Goal: Task Accomplishment & Management: Use online tool/utility

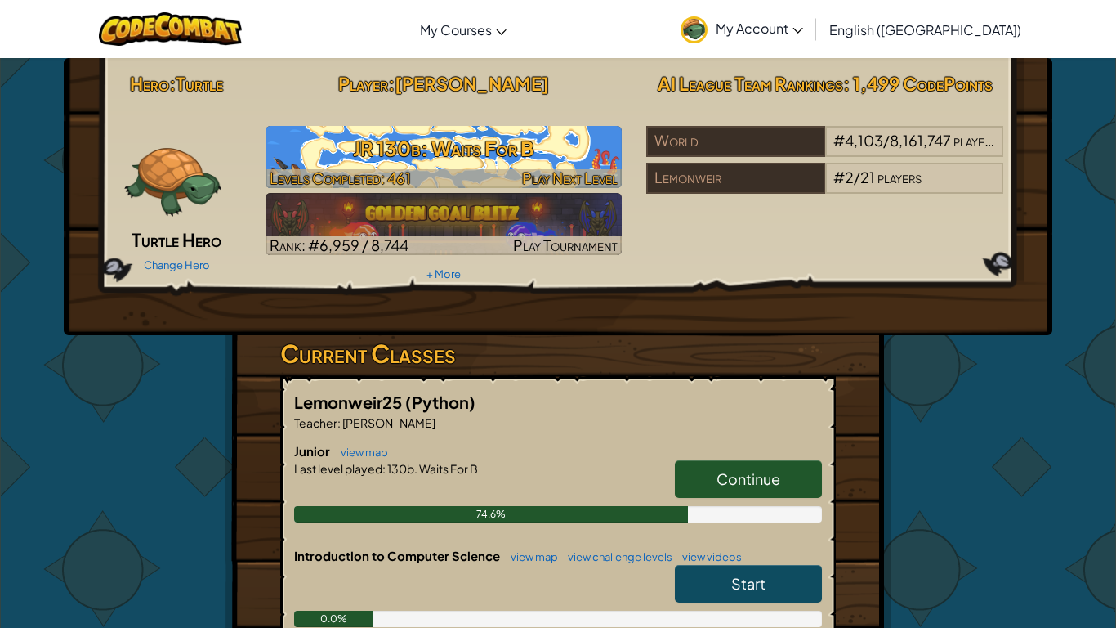
click at [578, 150] on h3 "JR 130b: Waits For B" at bounding box center [444, 148] width 357 height 37
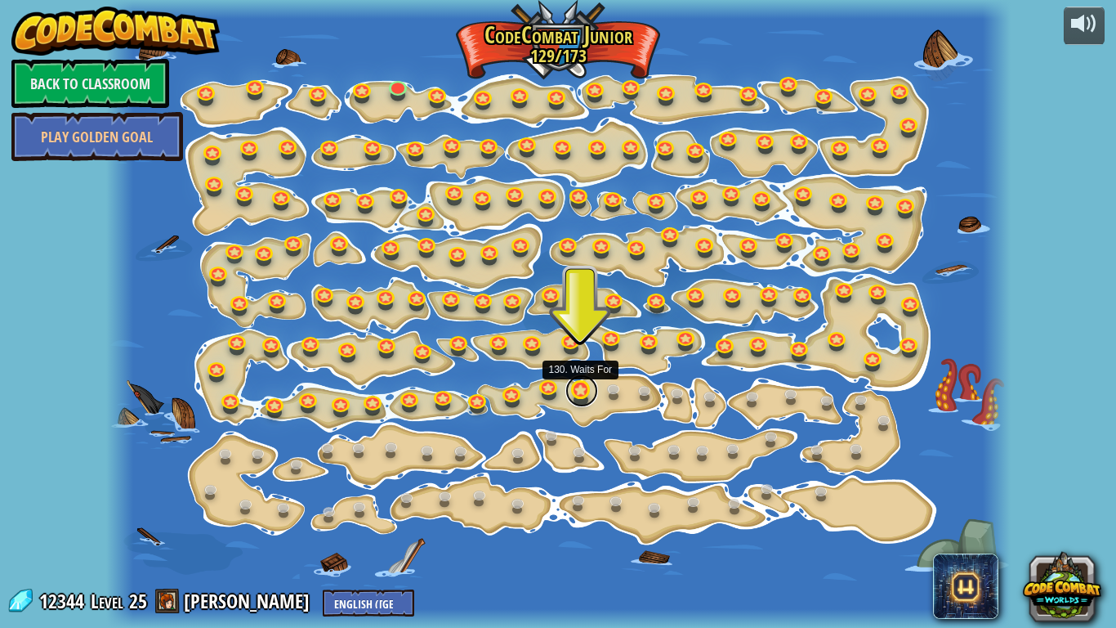
click at [586, 401] on link at bounding box center [582, 390] width 33 height 33
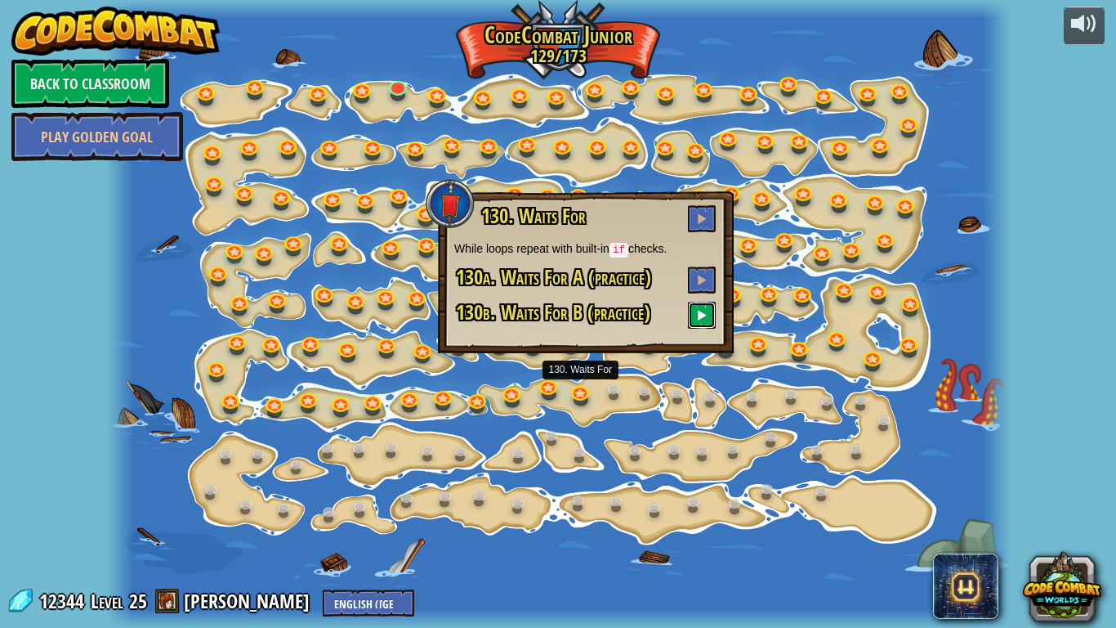
click at [709, 323] on button at bounding box center [702, 315] width 28 height 27
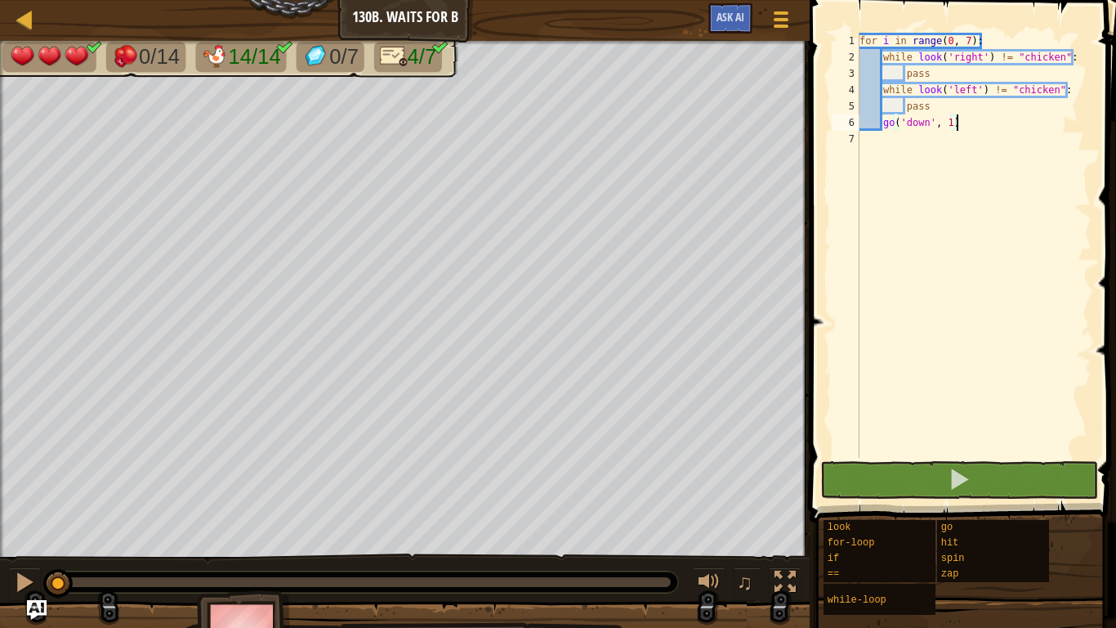
click at [954, 74] on div "for i in range ( 0 , 7 ) : while look ( 'right' ) != "chicken" : pass while loo…" at bounding box center [973, 262] width 235 height 458
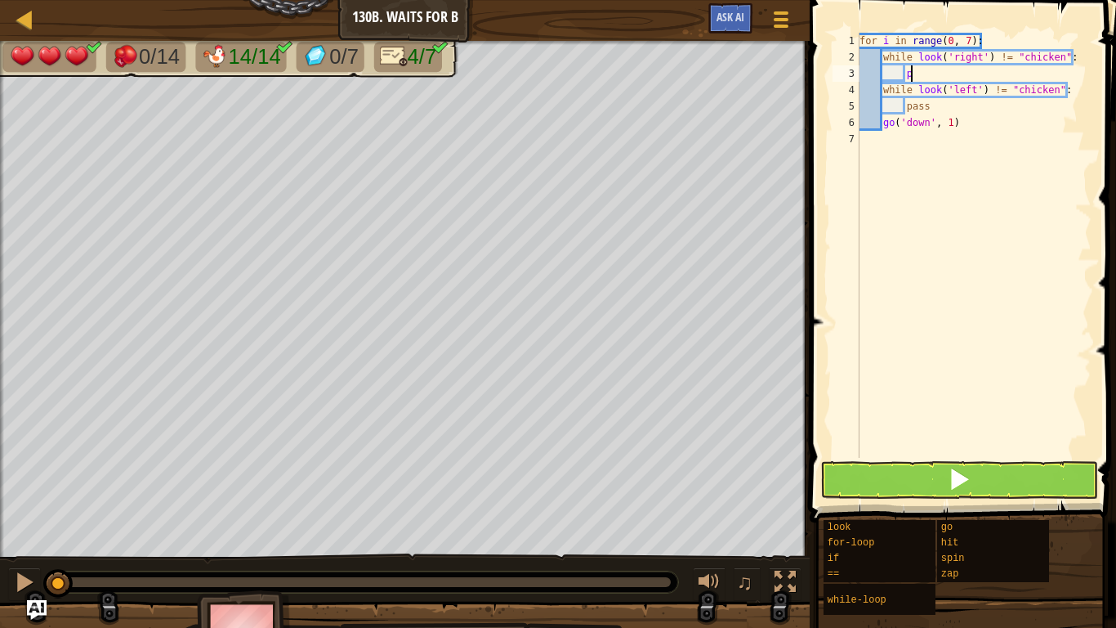
type textarea "p"
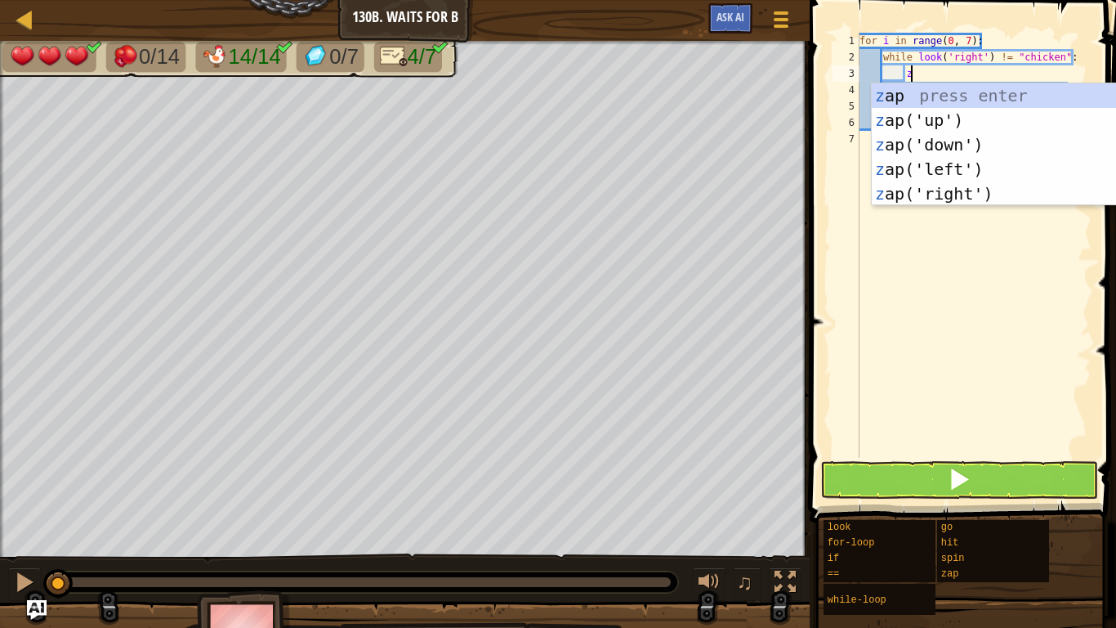
type textarea "zl"
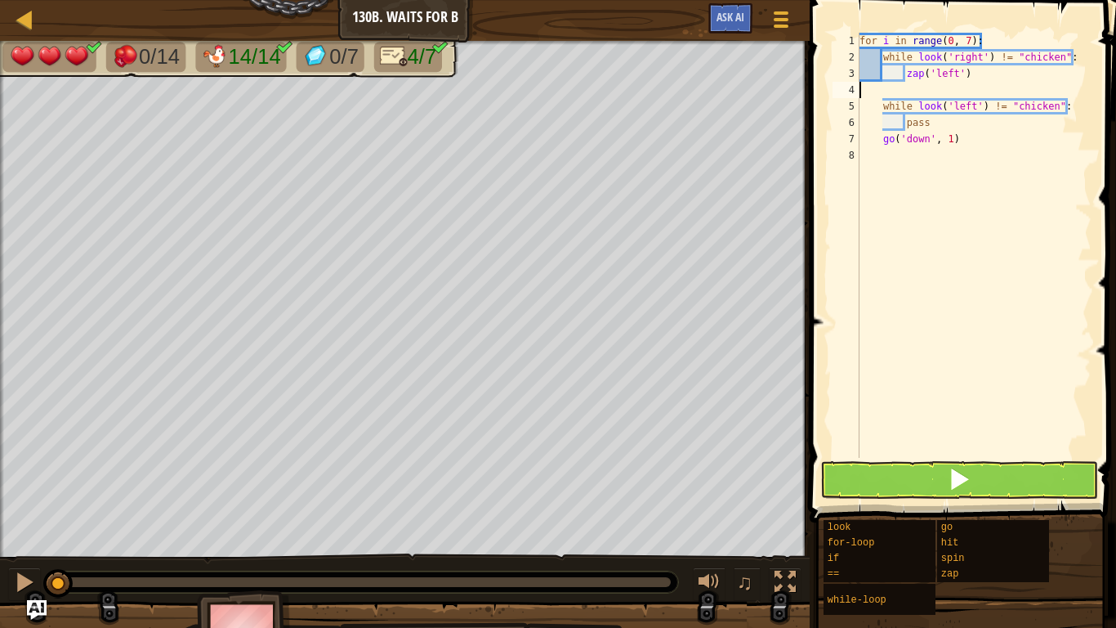
scroll to position [7, 0]
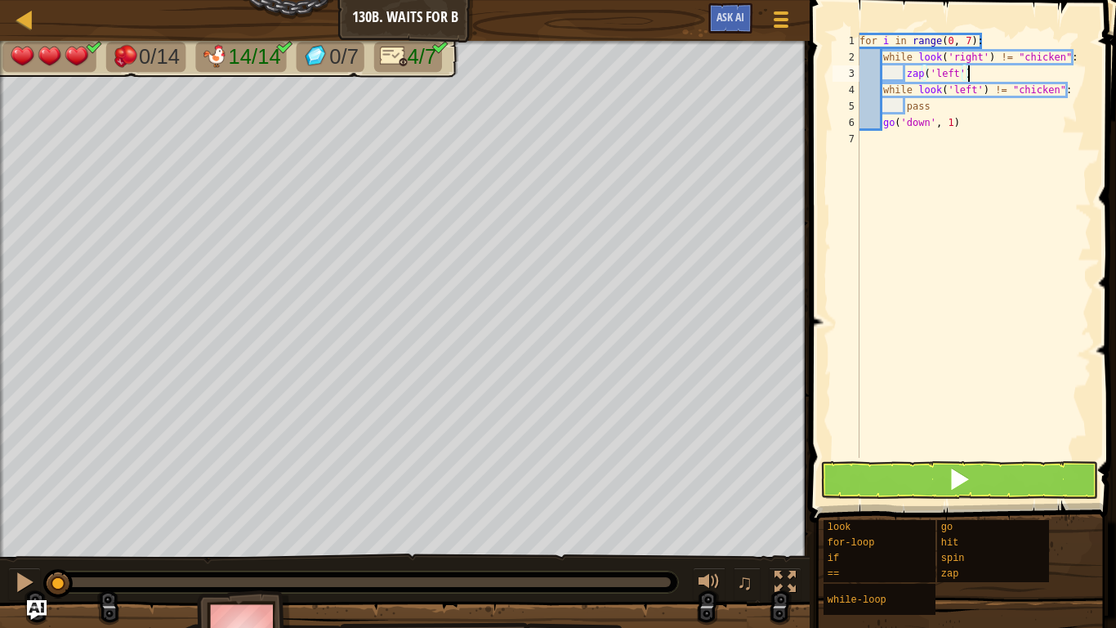
click at [947, 105] on div "for i in range ( 0 , 7 ) : while look ( 'right' ) != "chicken" : zap ( 'left' )…" at bounding box center [973, 262] width 235 height 458
type textarea "p"
type textarea "z"
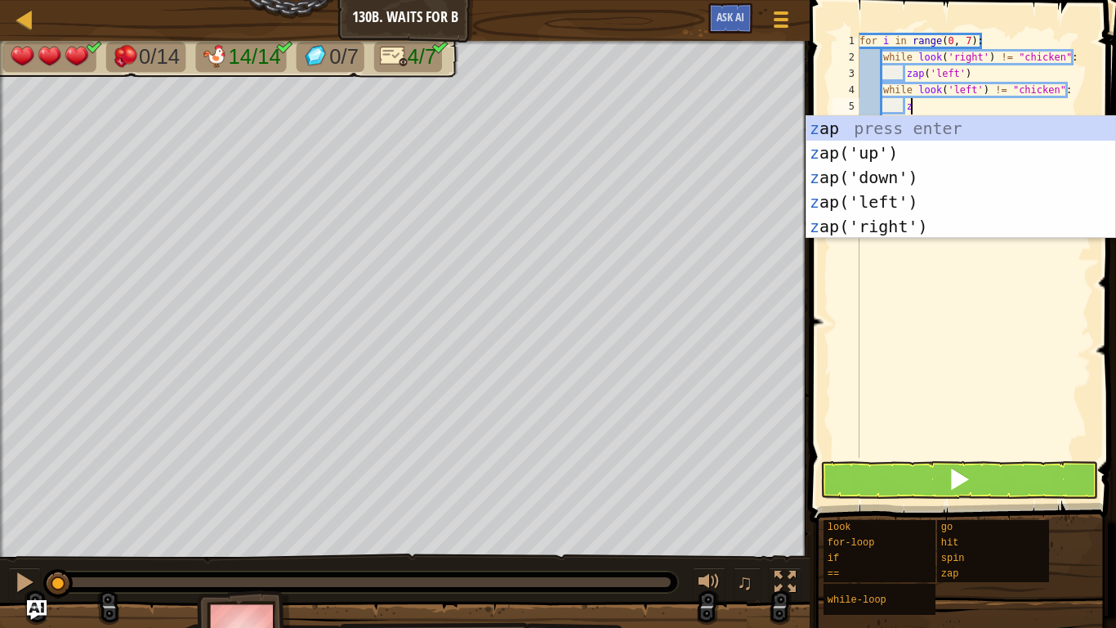
scroll to position [7, 7]
type textarea "zl"
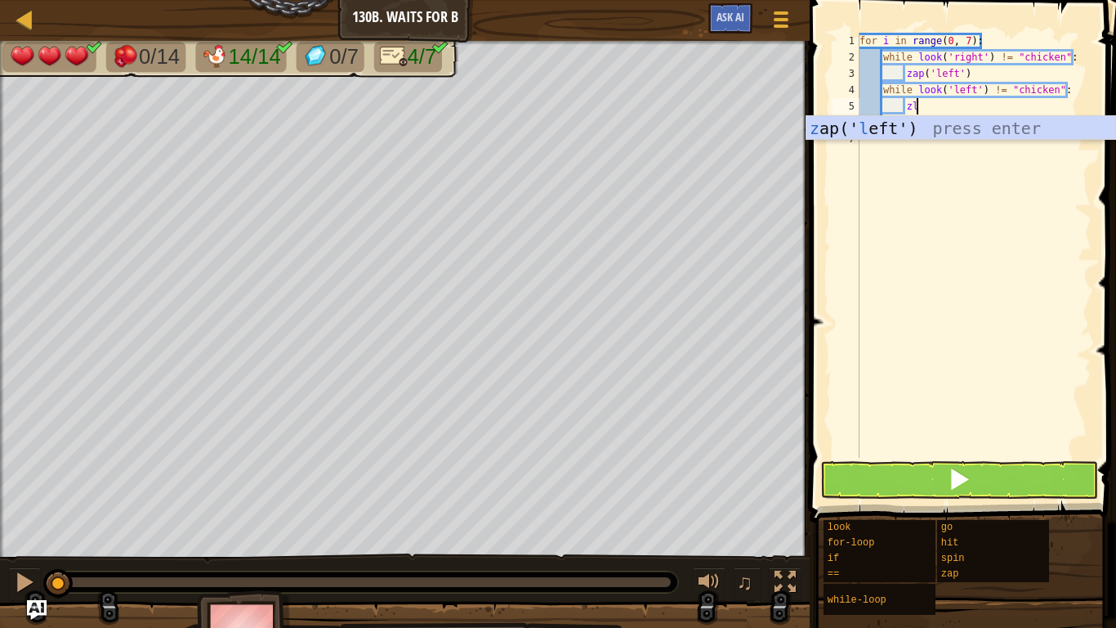
scroll to position [7, 6]
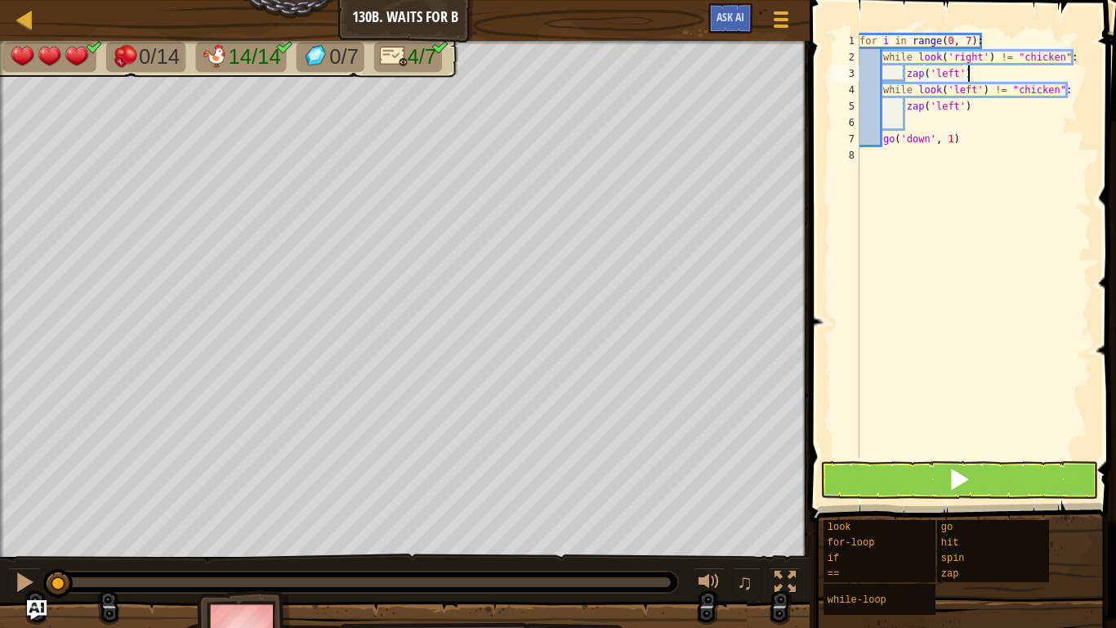
click at [987, 78] on div "for i in range ( 0 , 7 ) : while look ( 'right' ) != "chicken" : zap ( 'left' )…" at bounding box center [973, 262] width 235 height 458
type textarea "zapr"
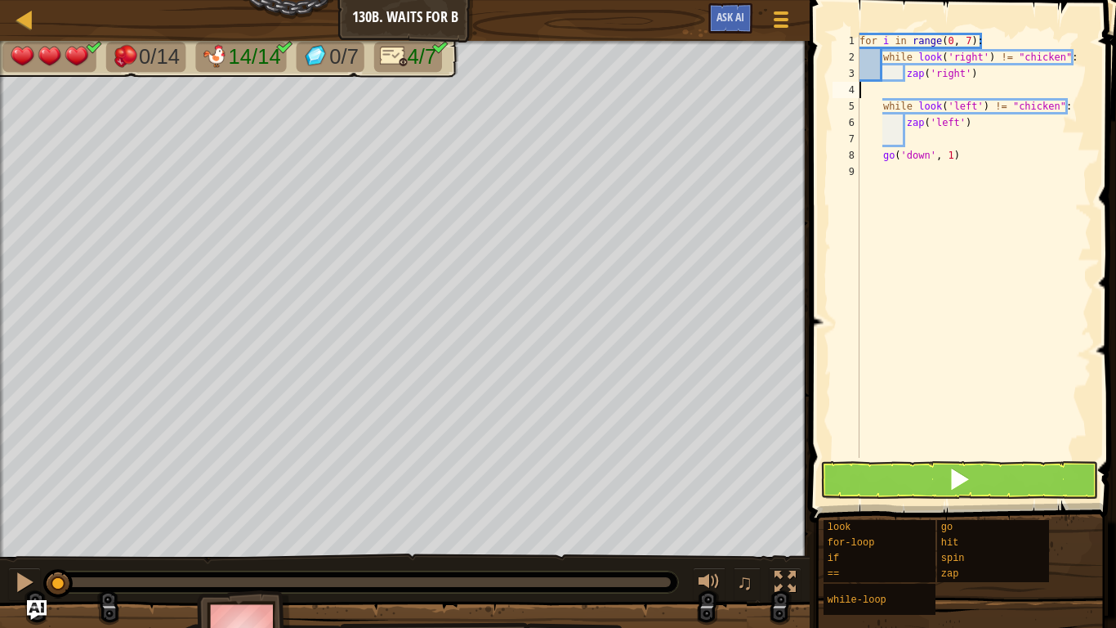
scroll to position [7, 0]
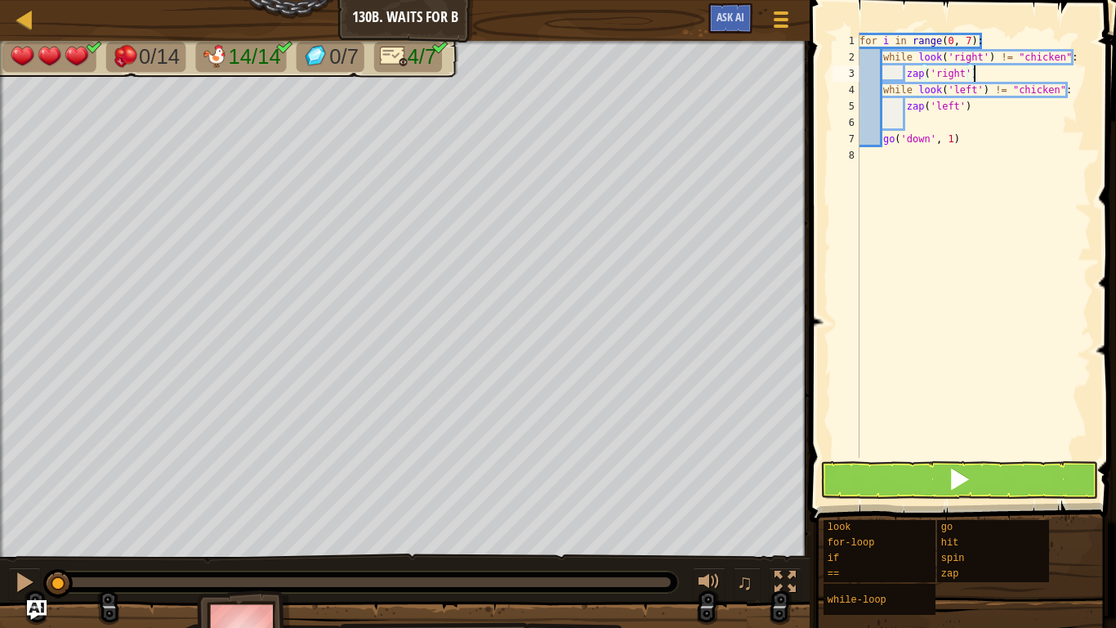
type textarea "zap('right')"
click at [960, 495] on button at bounding box center [959, 480] width 278 height 38
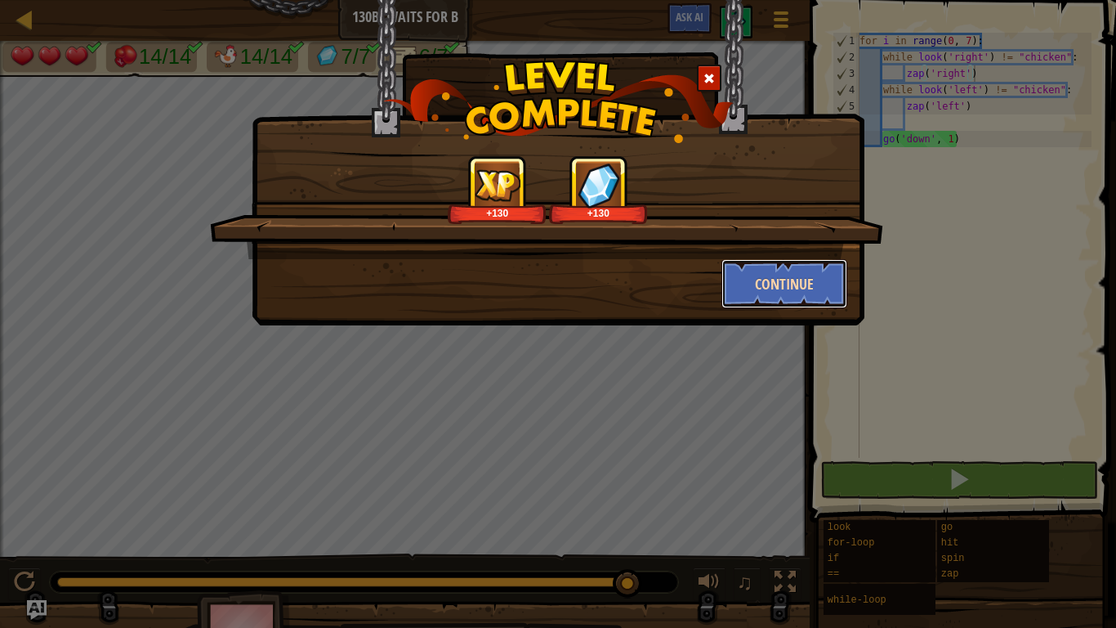
click at [801, 295] on button "Continue" at bounding box center [785, 283] width 127 height 49
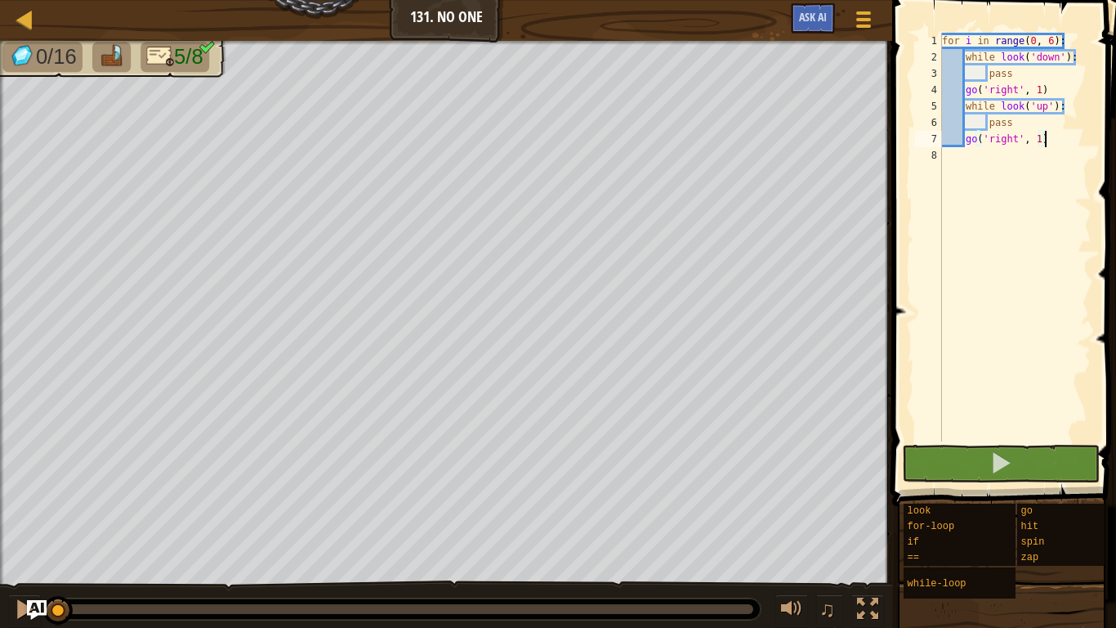
click at [1031, 127] on div "for i in range ( 0 , 6 ) : while look ( 'down' ) : pass go ( 'right' , 1 ) whil…" at bounding box center [1015, 253] width 153 height 441
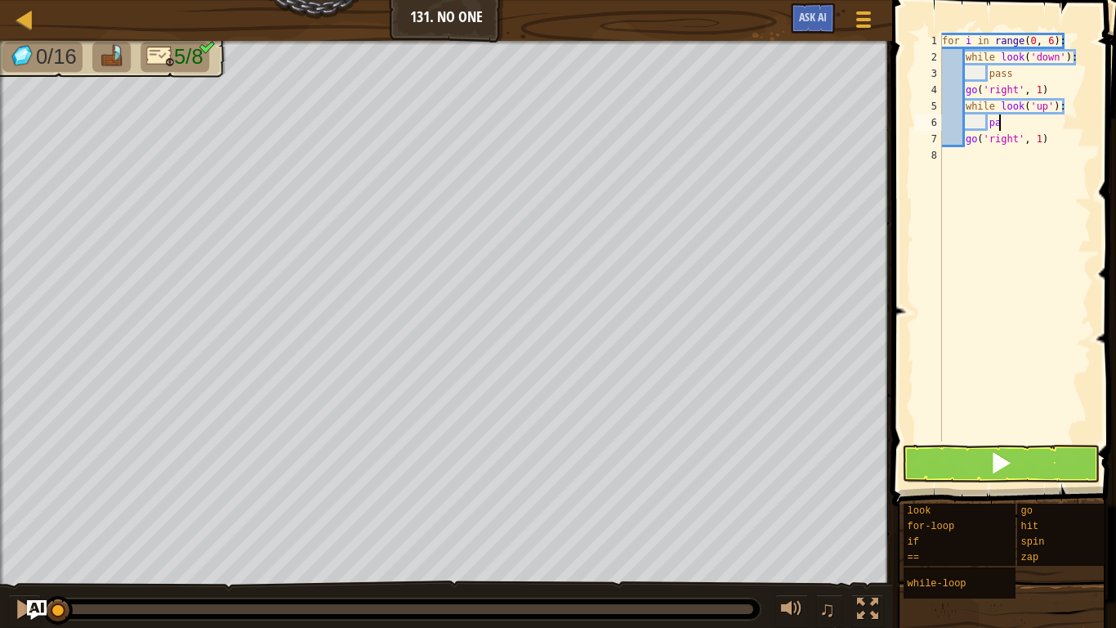
type textarea "p"
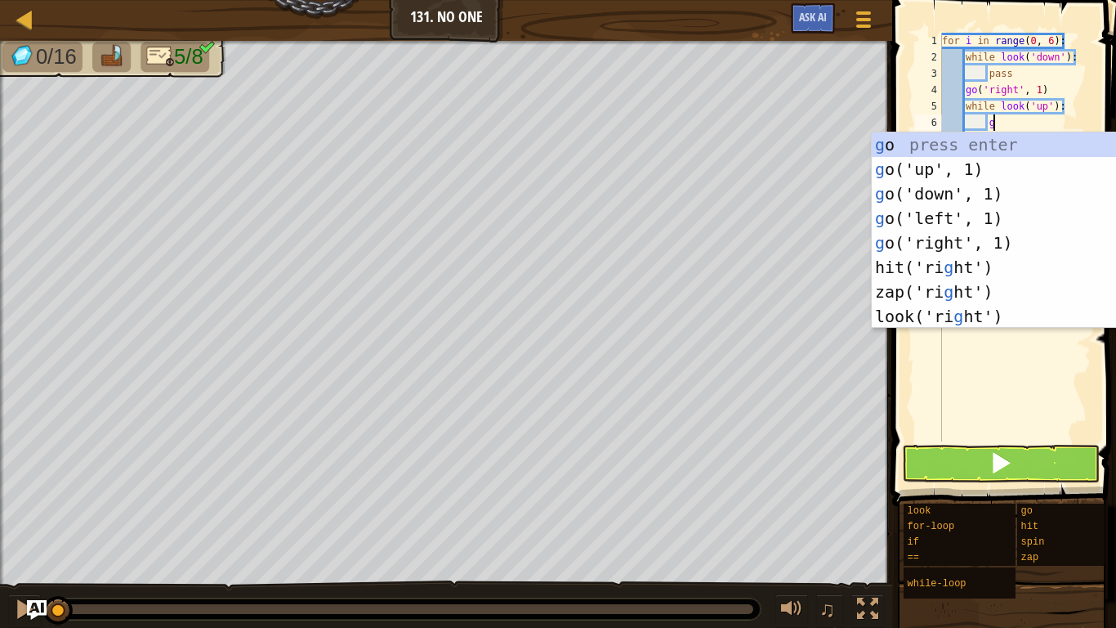
type textarea "gu"
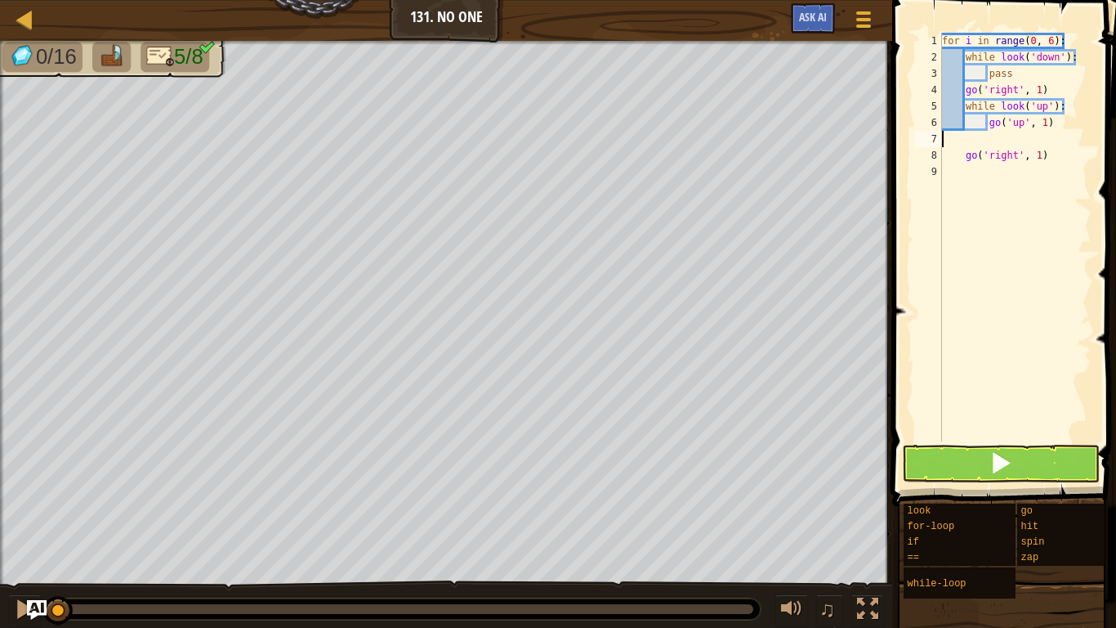
scroll to position [7, 0]
click at [1023, 69] on div "for i in range ( 0 , 6 ) : while look ( 'down' ) : pass go ( 'right' , 1 ) whil…" at bounding box center [1015, 253] width 153 height 441
type textarea "p"
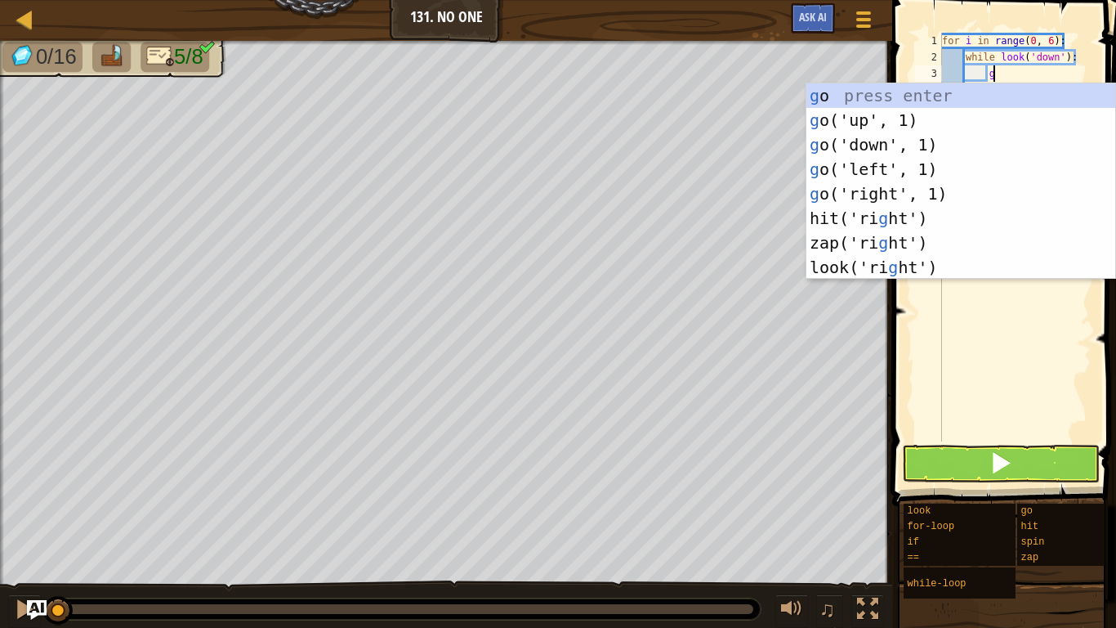
type textarea "gd"
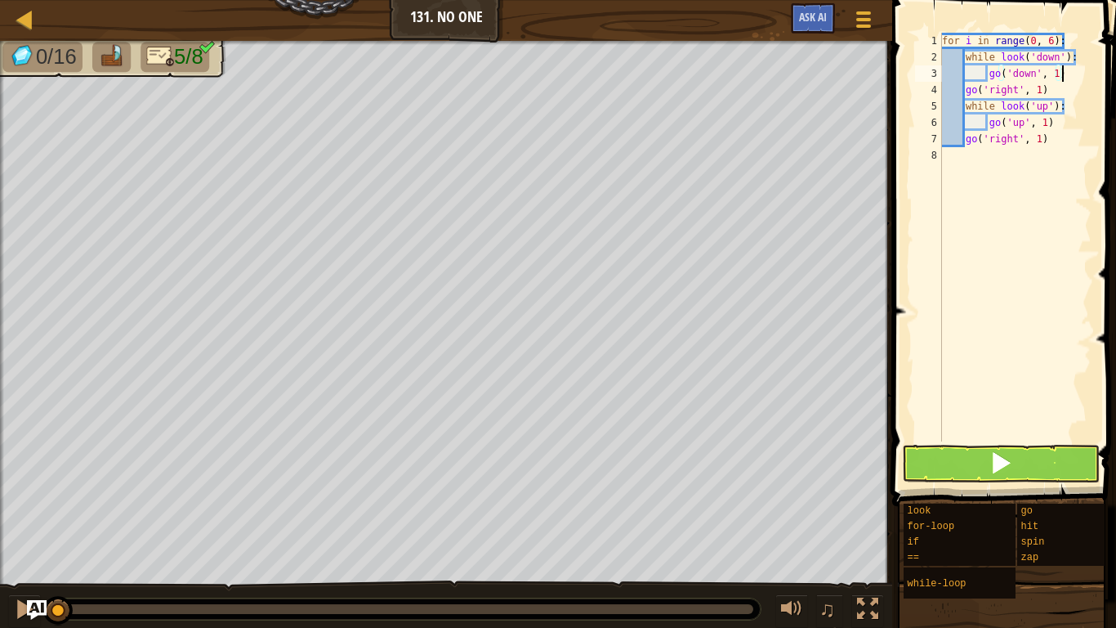
type textarea "go('down', 1)"
click at [1013, 461] on button at bounding box center [1001, 464] width 198 height 38
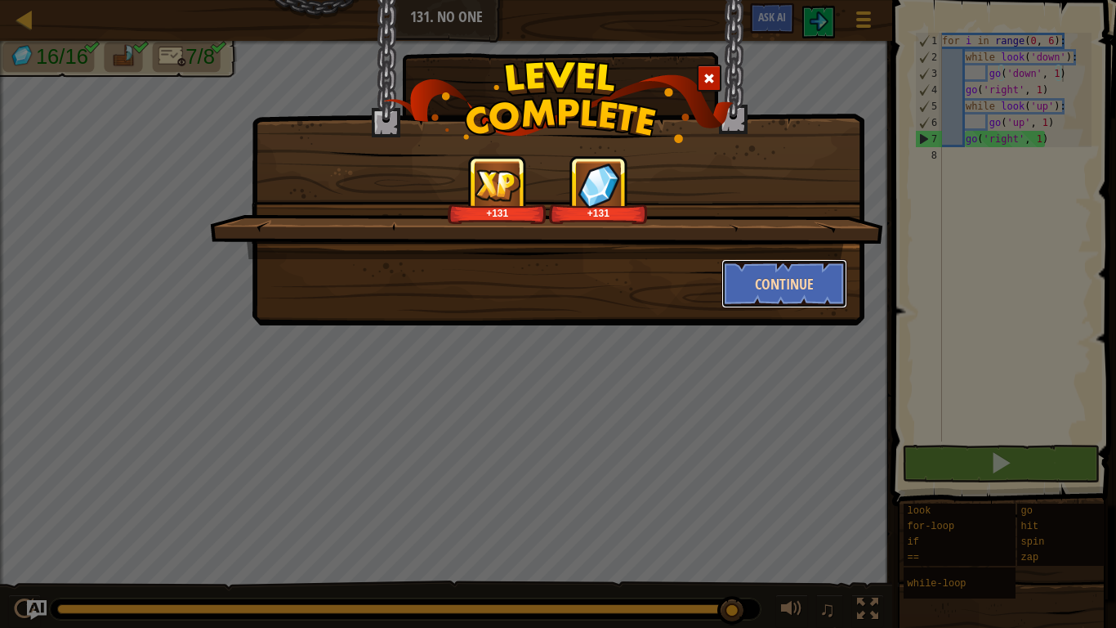
click at [746, 297] on button "Continue" at bounding box center [785, 283] width 127 height 49
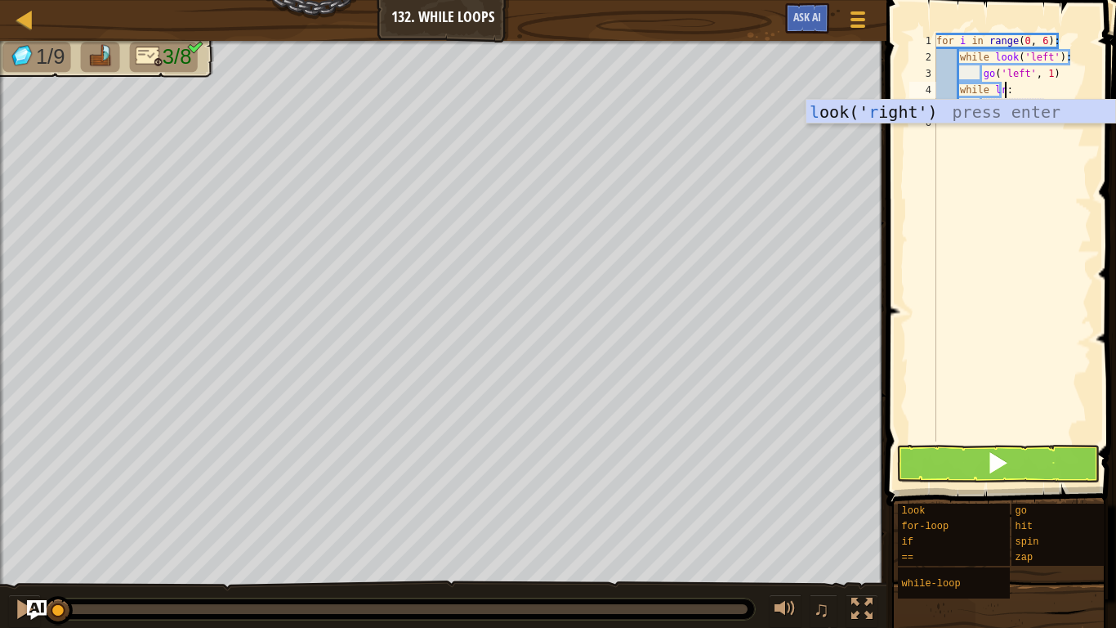
scroll to position [7, 10]
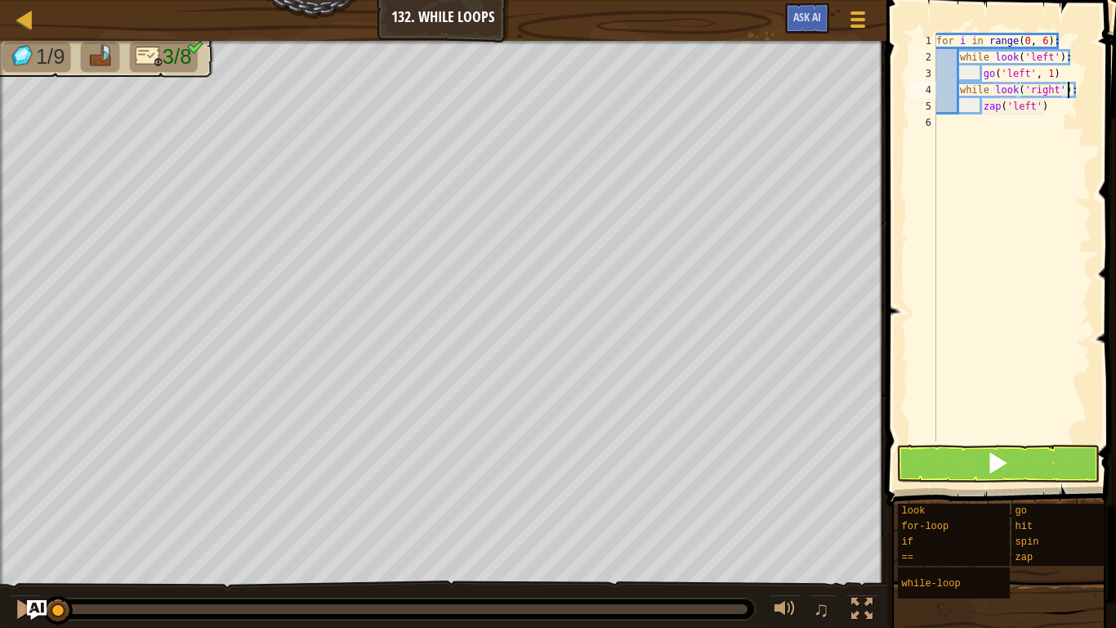
click at [1043, 106] on div "for i in range ( 0 , 6 ) : while look ( 'left' ) : go ( 'left' , 1 ) while look…" at bounding box center [1012, 253] width 159 height 441
type textarea "z"
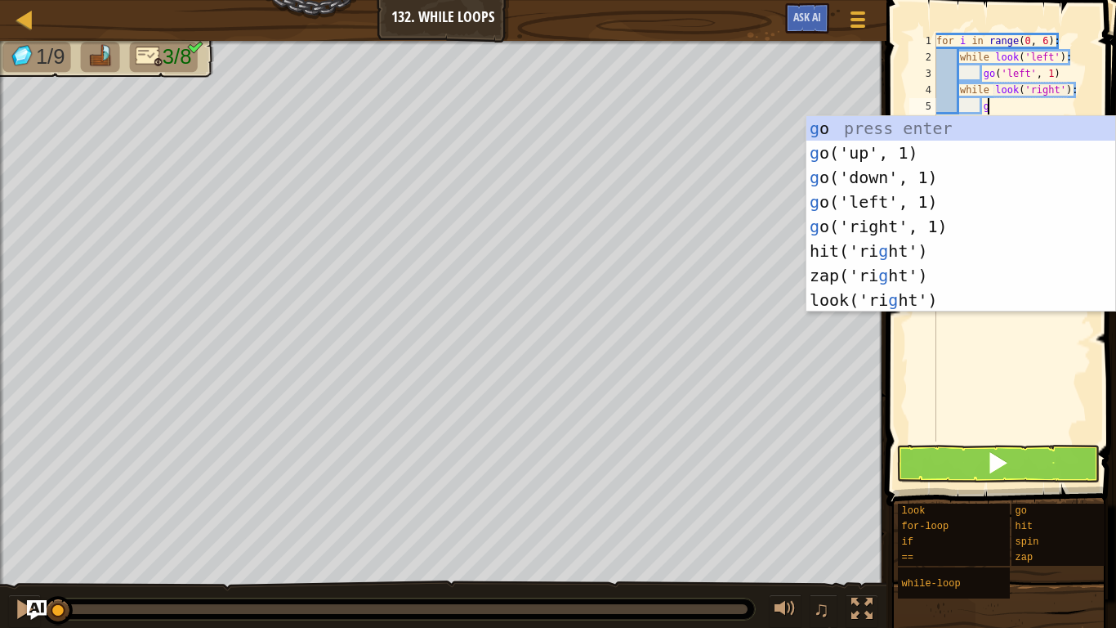
type textarea "gr"
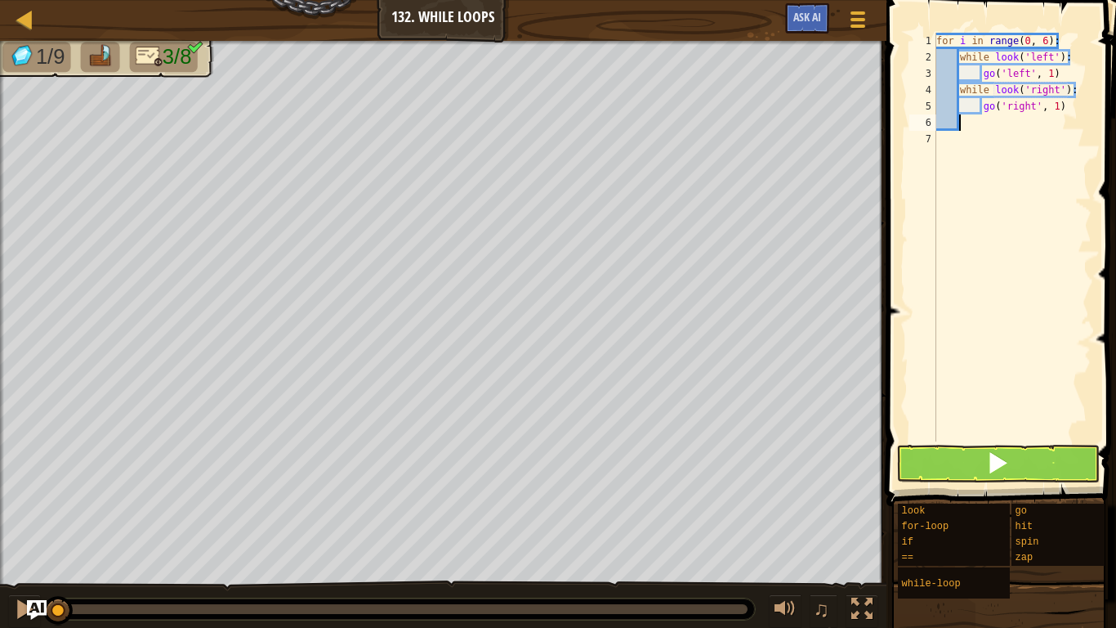
scroll to position [7, 2]
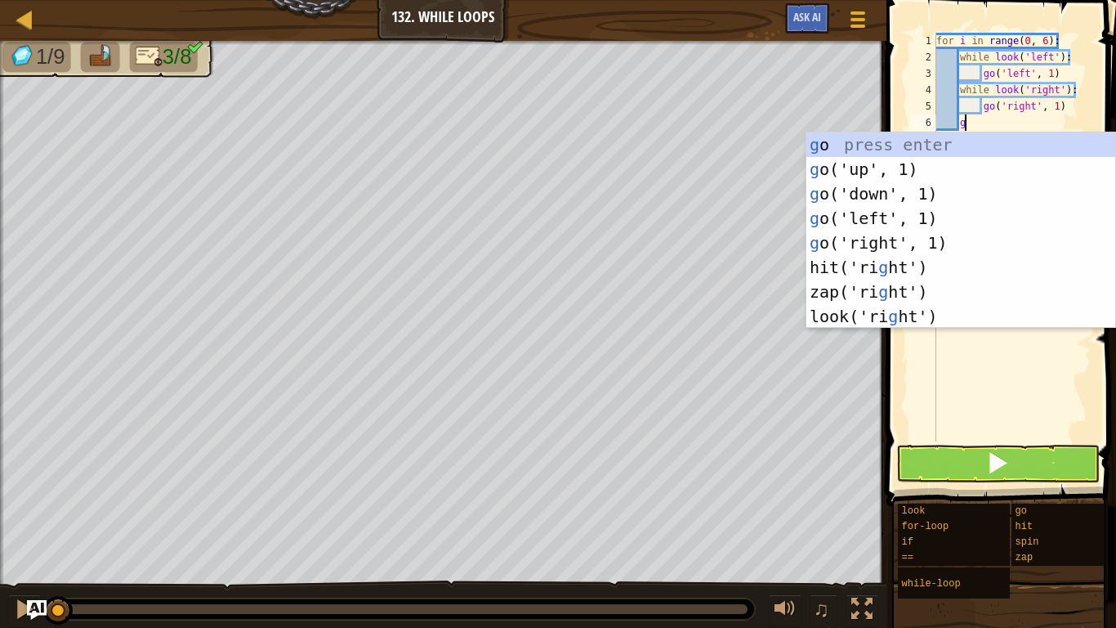
type textarea "gd"
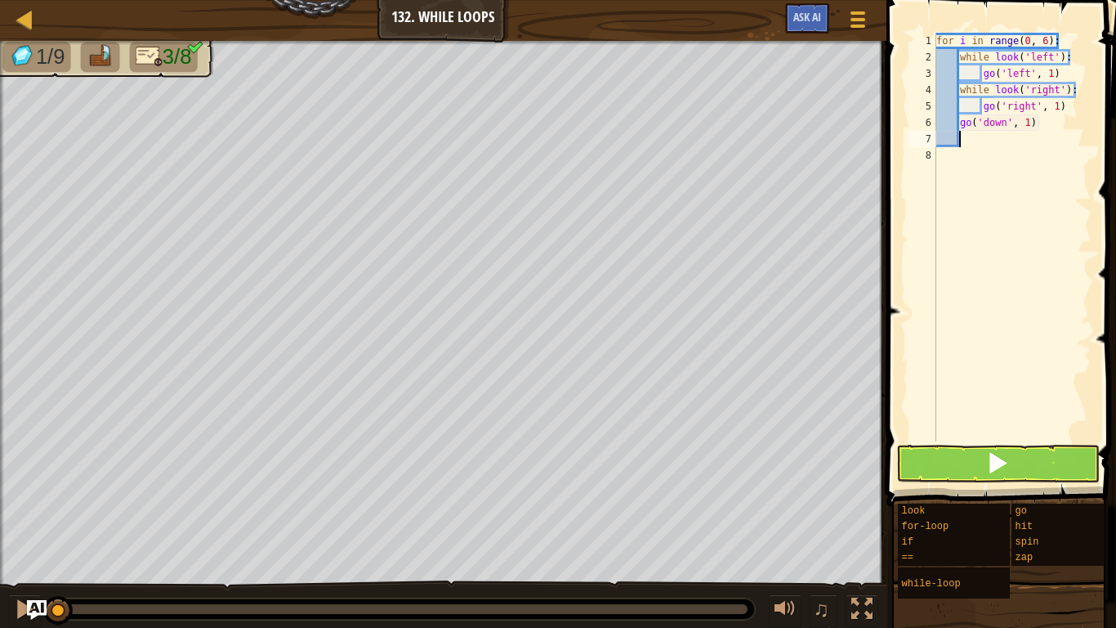
type textarea "\"
click at [1054, 449] on button at bounding box center [997, 464] width 203 height 38
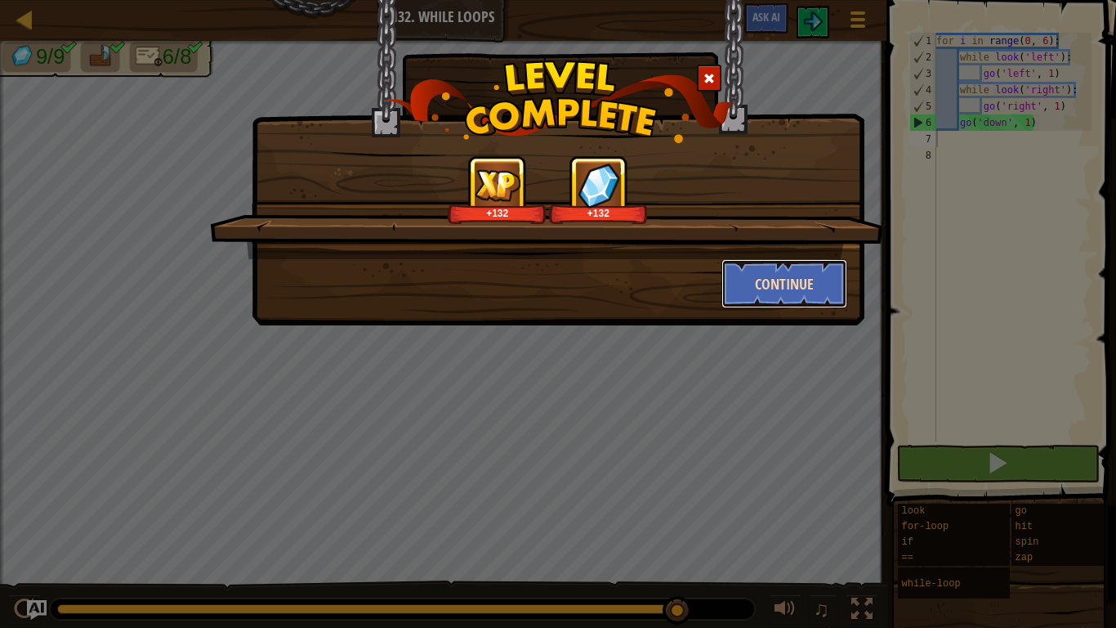
click at [807, 301] on button "Continue" at bounding box center [785, 283] width 127 height 49
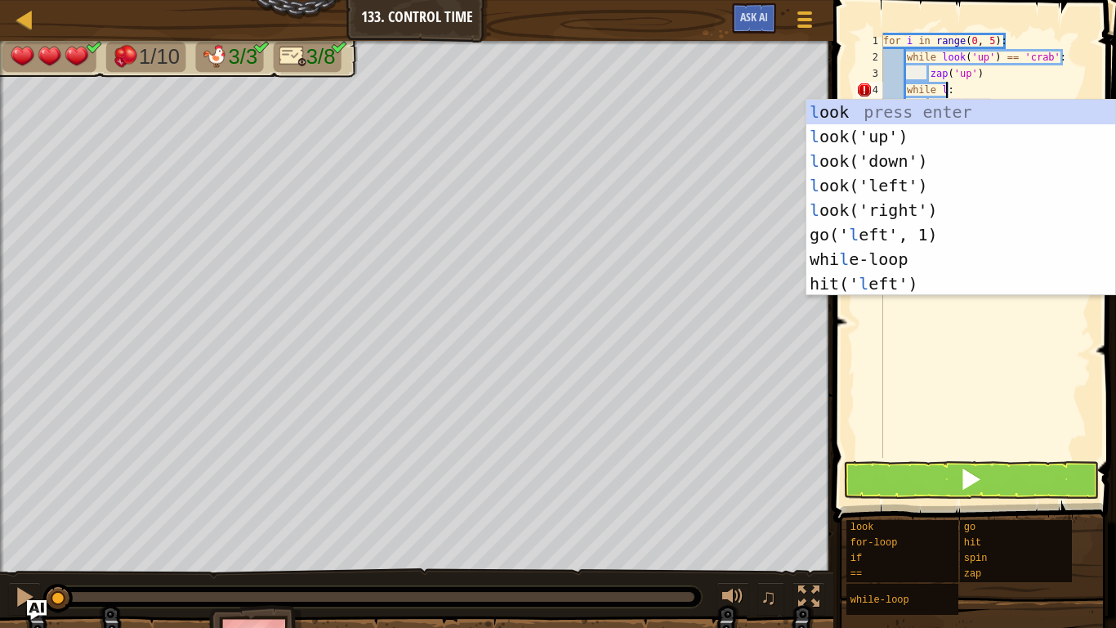
scroll to position [7, 10]
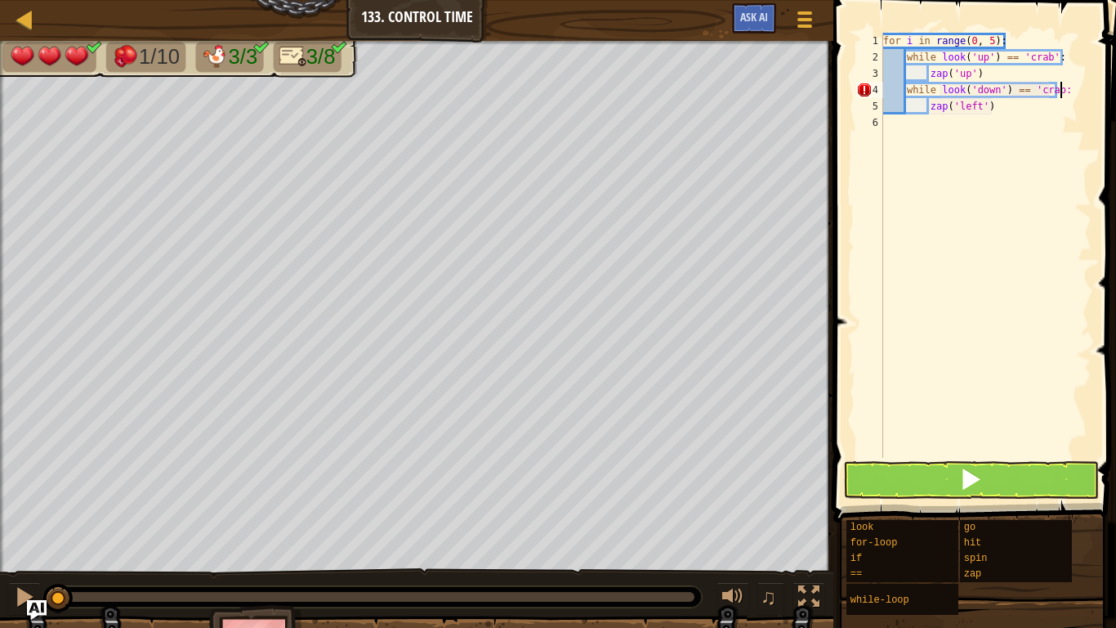
type textarea "while look('down') == 'crab':"
click at [995, 118] on div "for i in range ( 0 , 5 ) : while look ( 'up' ) == 'crab' : zap ( 'up' ) while l…" at bounding box center [986, 262] width 212 height 458
click at [995, 114] on div "for i in range ( 0 , 5 ) : while look ( 'up' ) == 'crab' : zap ( 'up' ) while l…" at bounding box center [986, 262] width 212 height 458
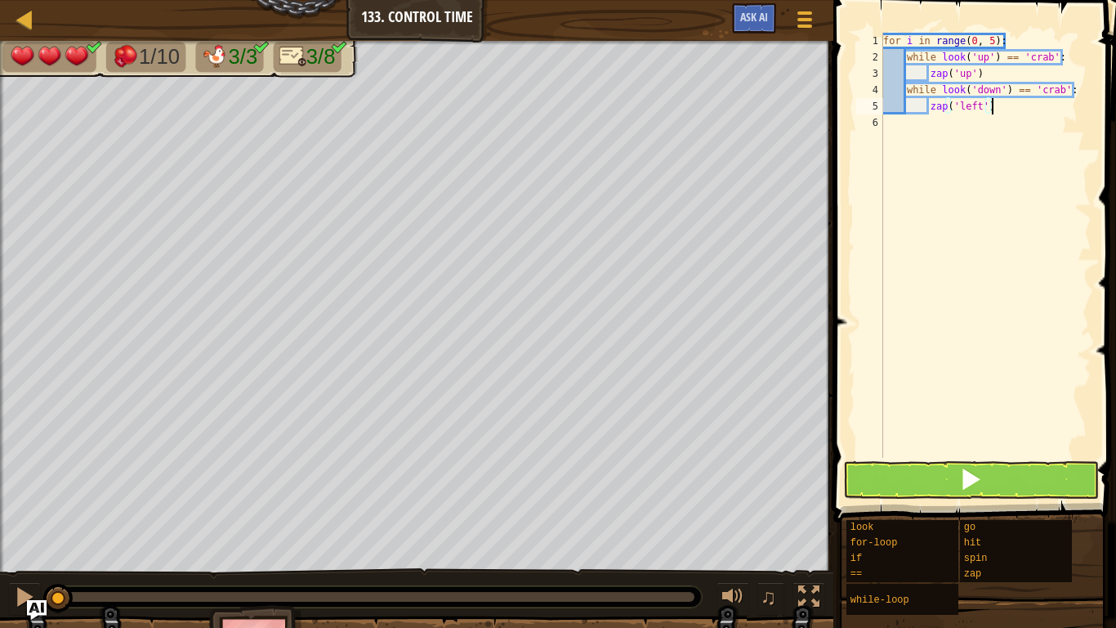
click at [995, 103] on div "for i in range ( 0 , 5 ) : while look ( 'up' ) == 'crab' : zap ( 'up' ) while l…" at bounding box center [986, 262] width 212 height 458
type textarea "z"
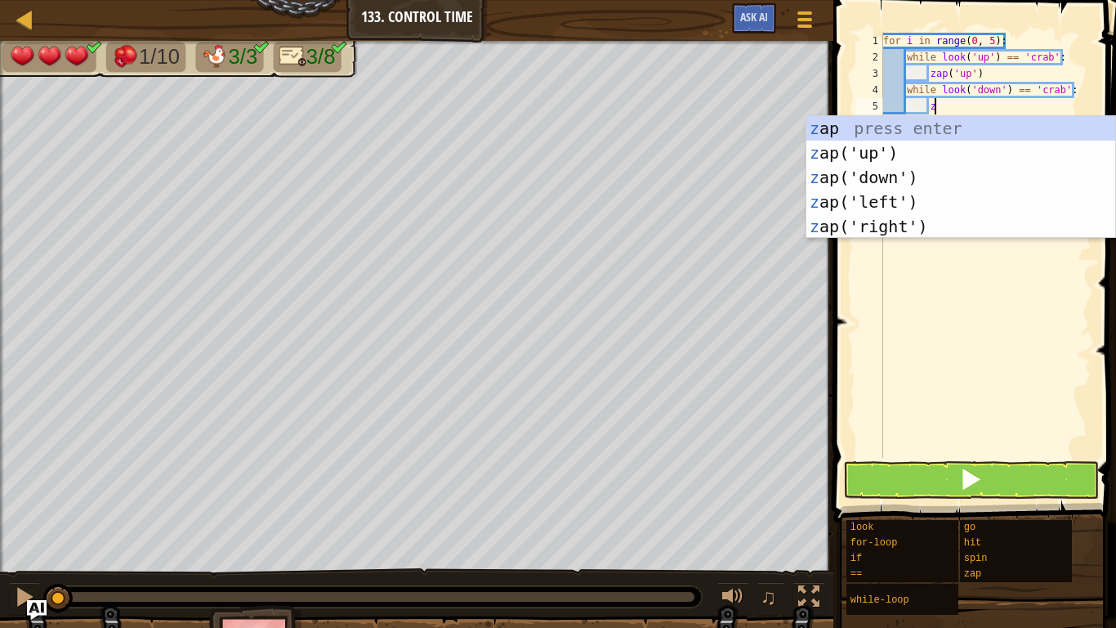
scroll to position [7, 7]
type textarea "zd"
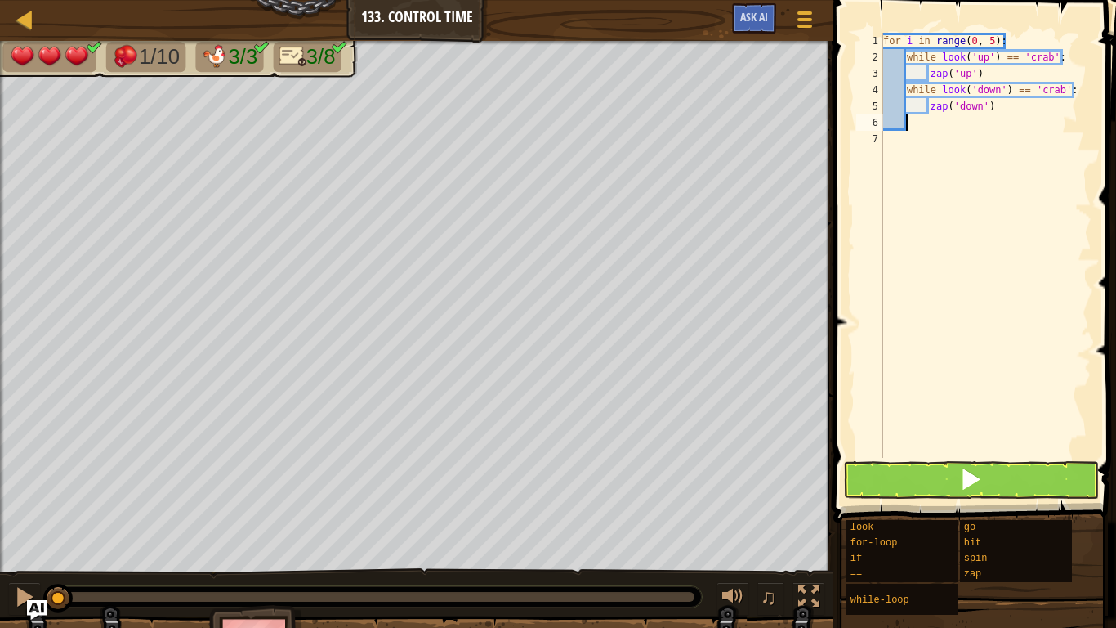
scroll to position [7, 2]
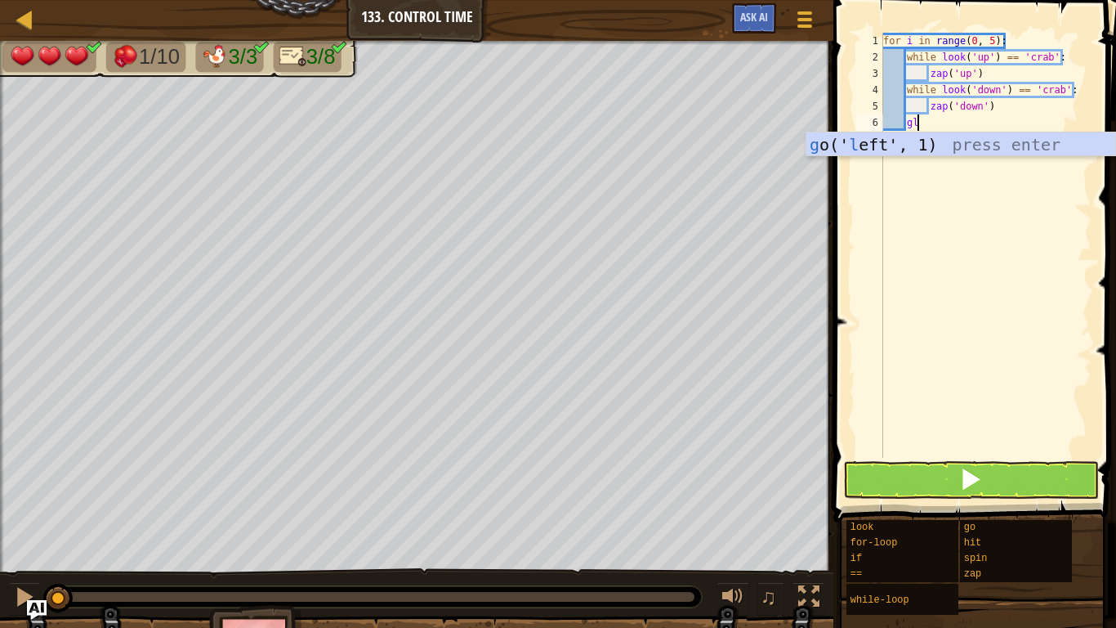
type textarea "gl"
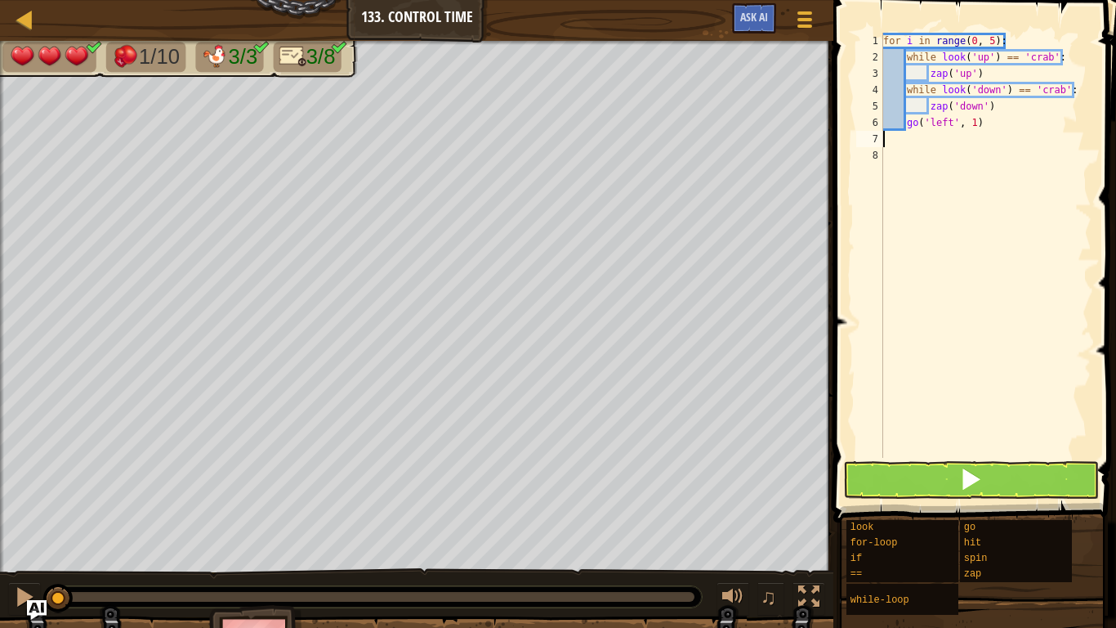
scroll to position [7, 0]
click at [1026, 489] on button at bounding box center [970, 480] width 255 height 38
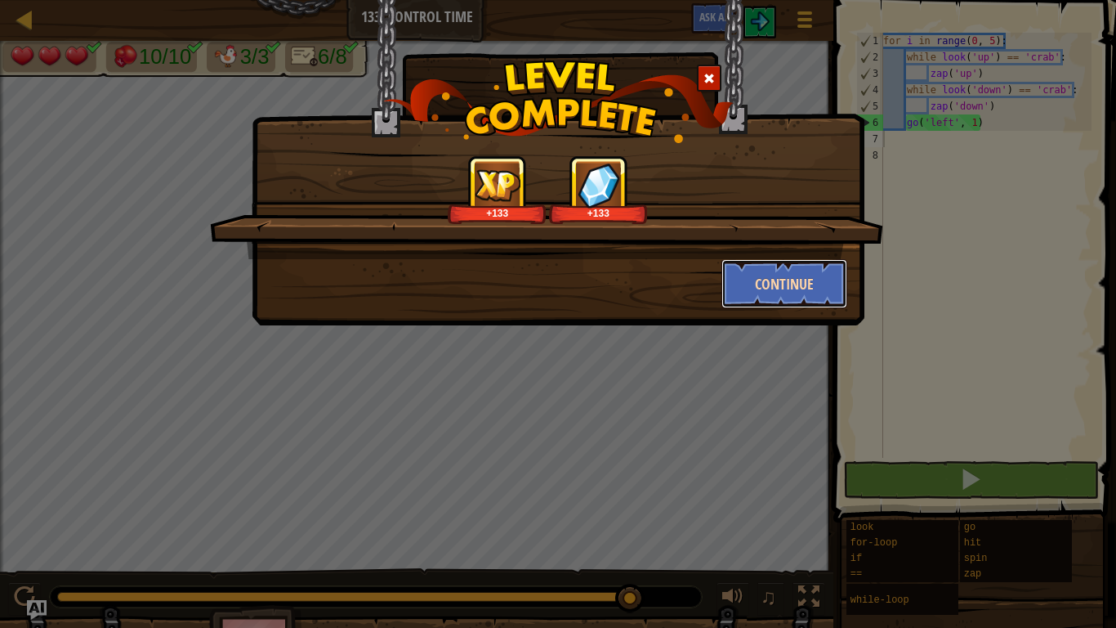
click at [793, 292] on button "Continue" at bounding box center [785, 283] width 127 height 49
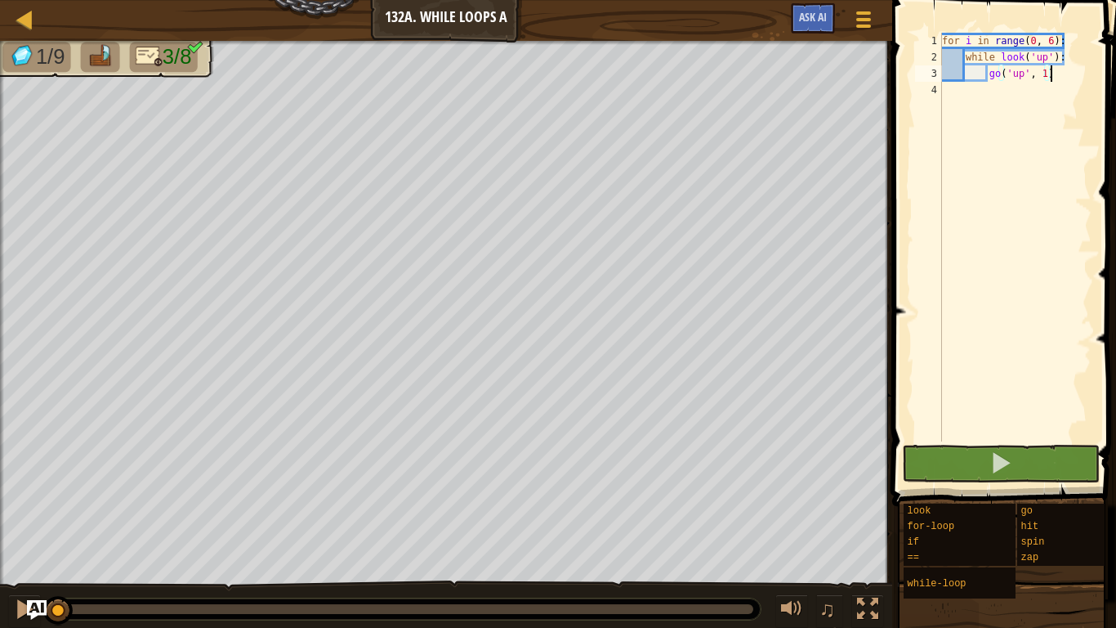
scroll to position [7, 16]
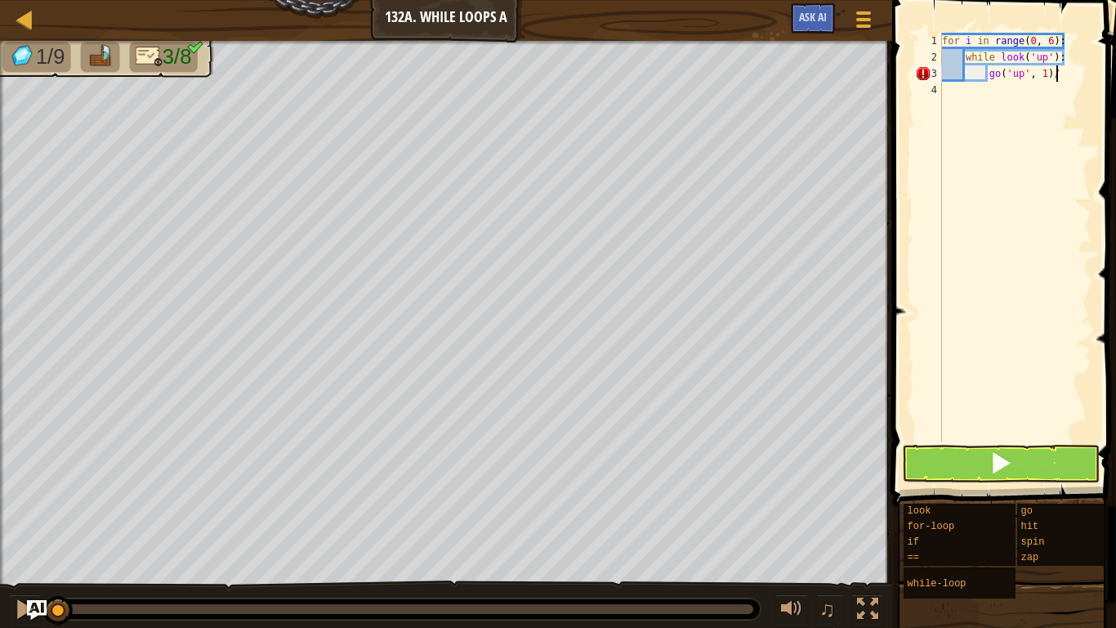
type textarea "go('up', 1)"
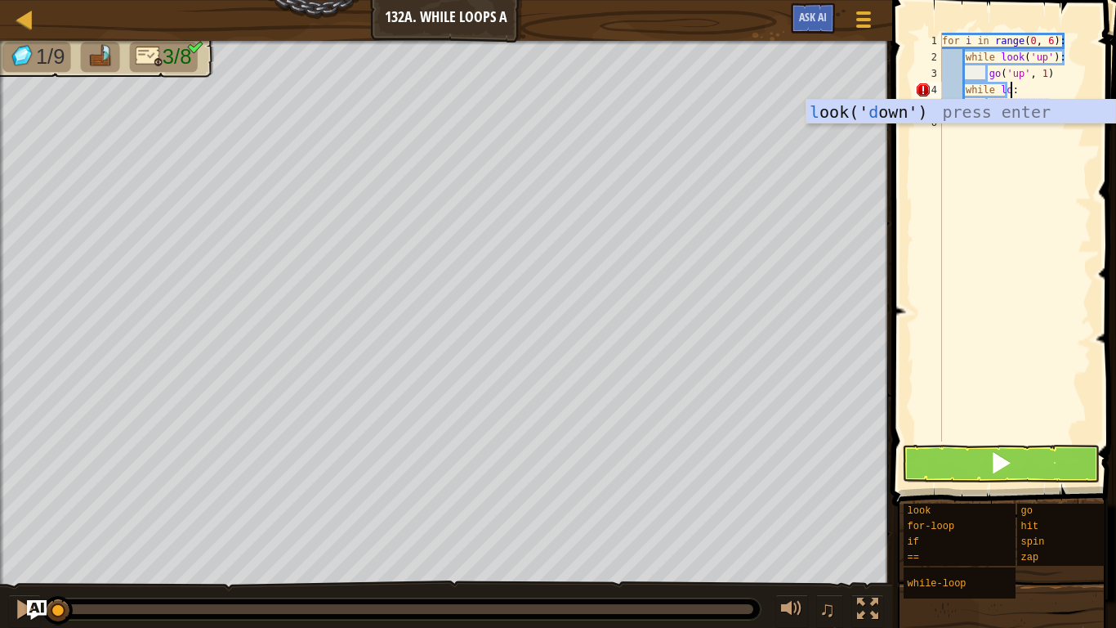
scroll to position [7, 10]
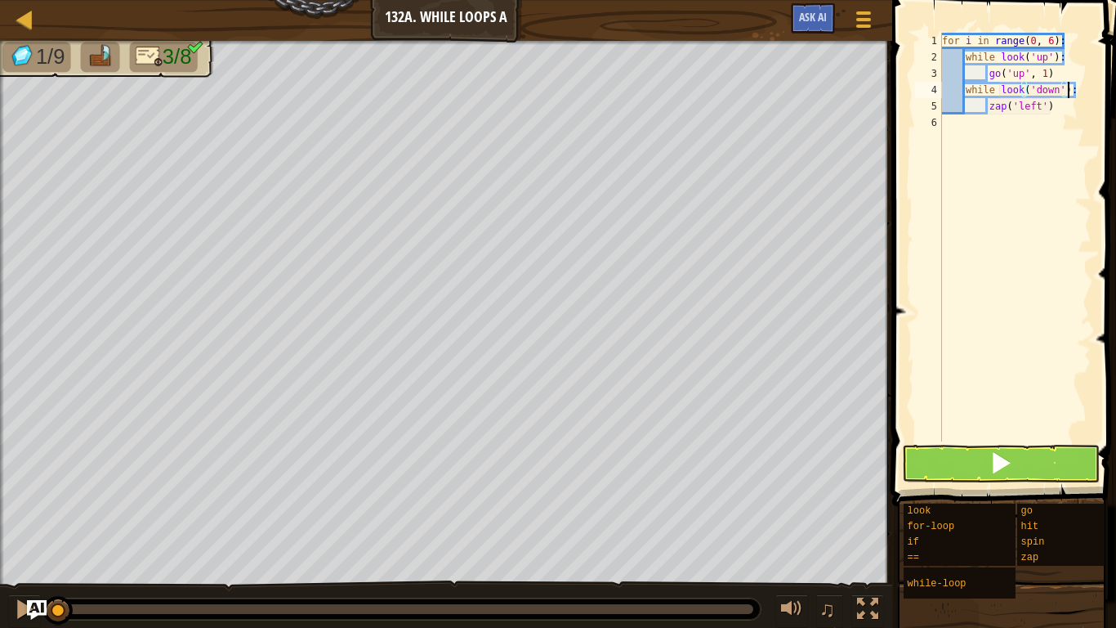
click at [1053, 108] on div "for i in range ( 0 , 6 ) : while look ( 'up' ) : go ( 'up' , 1 ) while look ( '…" at bounding box center [1015, 253] width 153 height 441
type textarea "z"
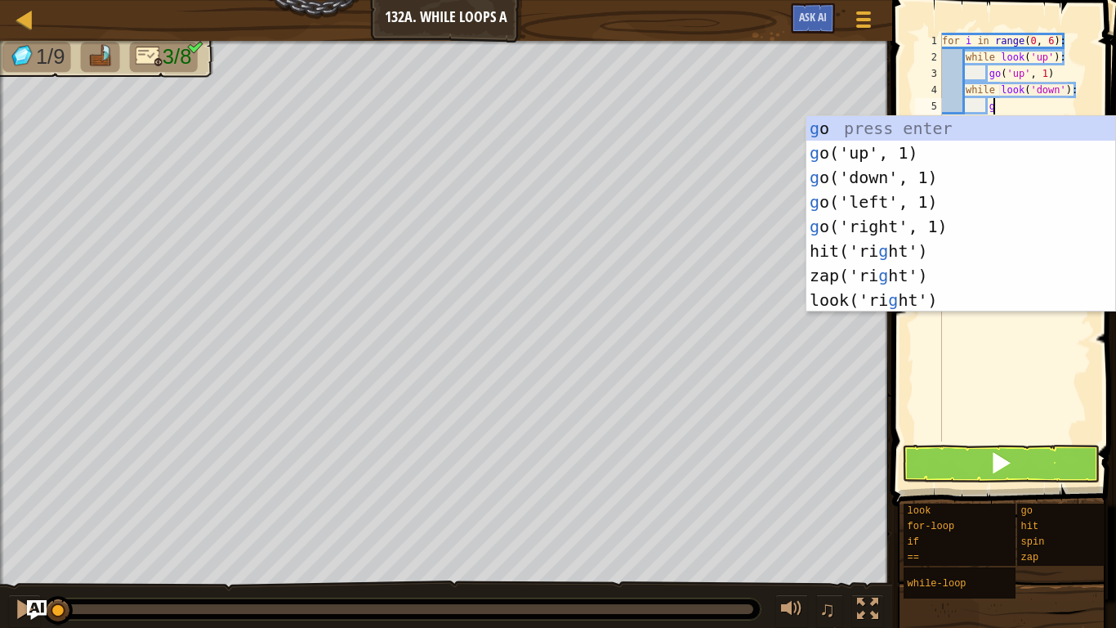
type textarea "gd"
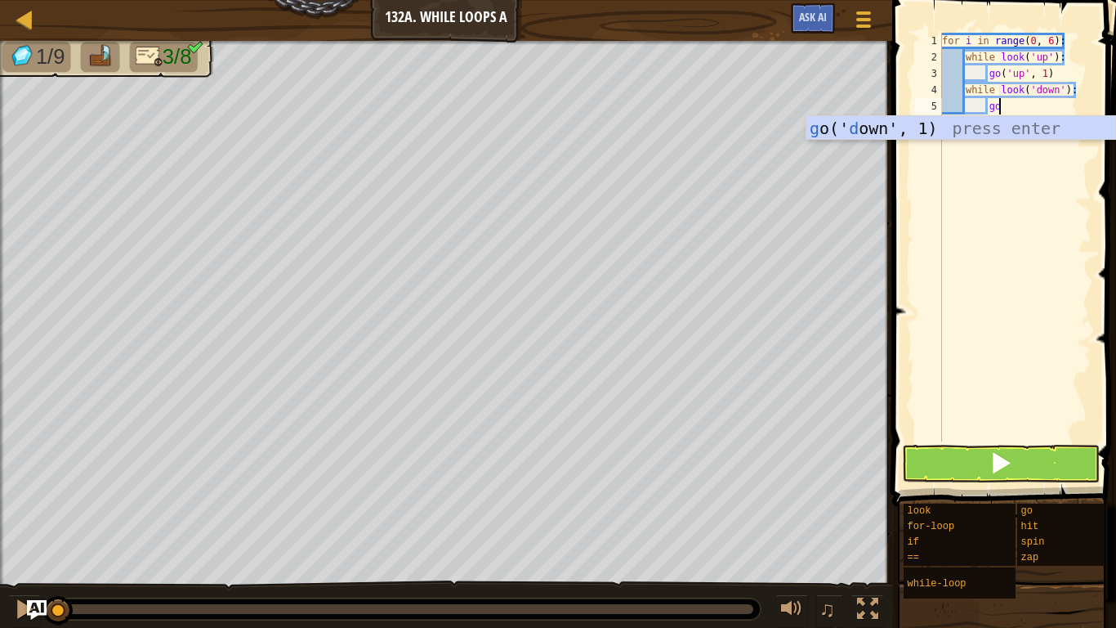
scroll to position [7, 6]
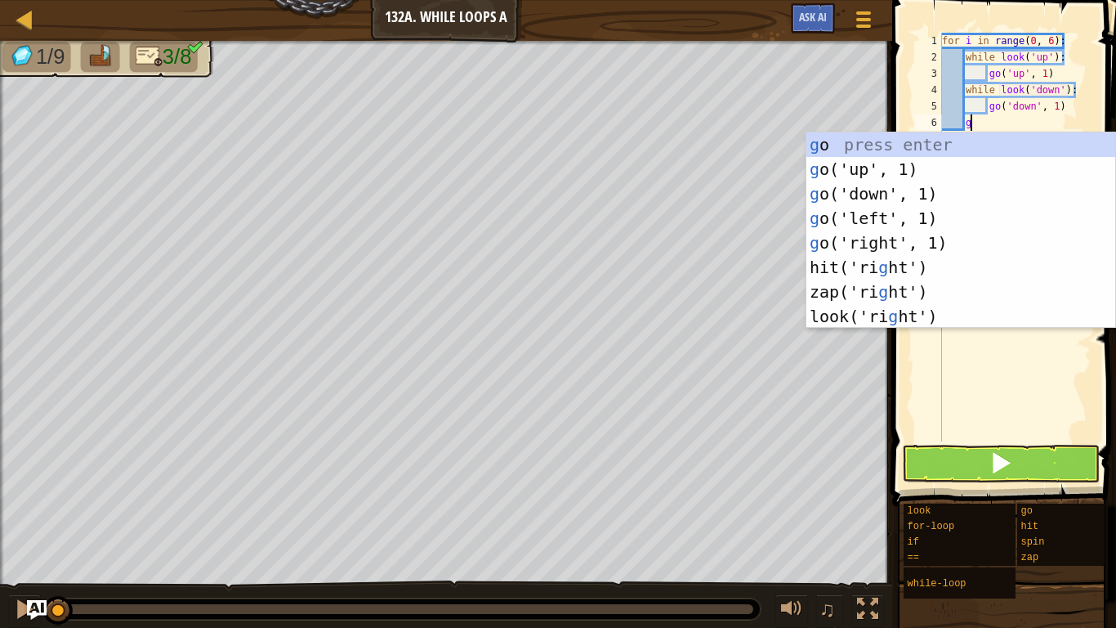
type textarea "gr"
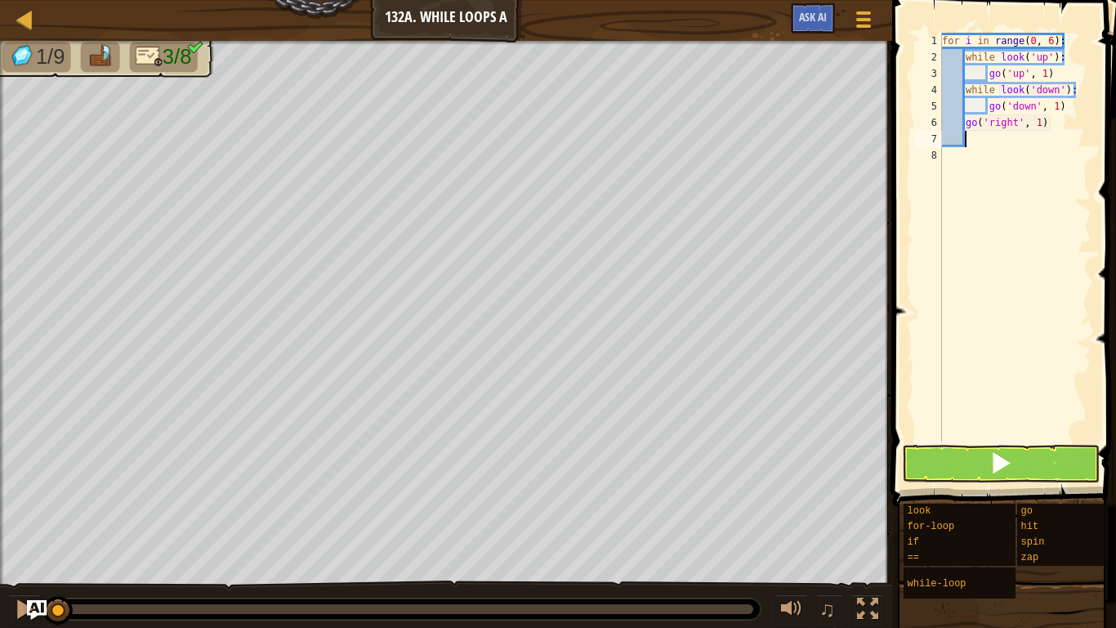
scroll to position [7, 2]
click at [950, 462] on button at bounding box center [1001, 464] width 198 height 38
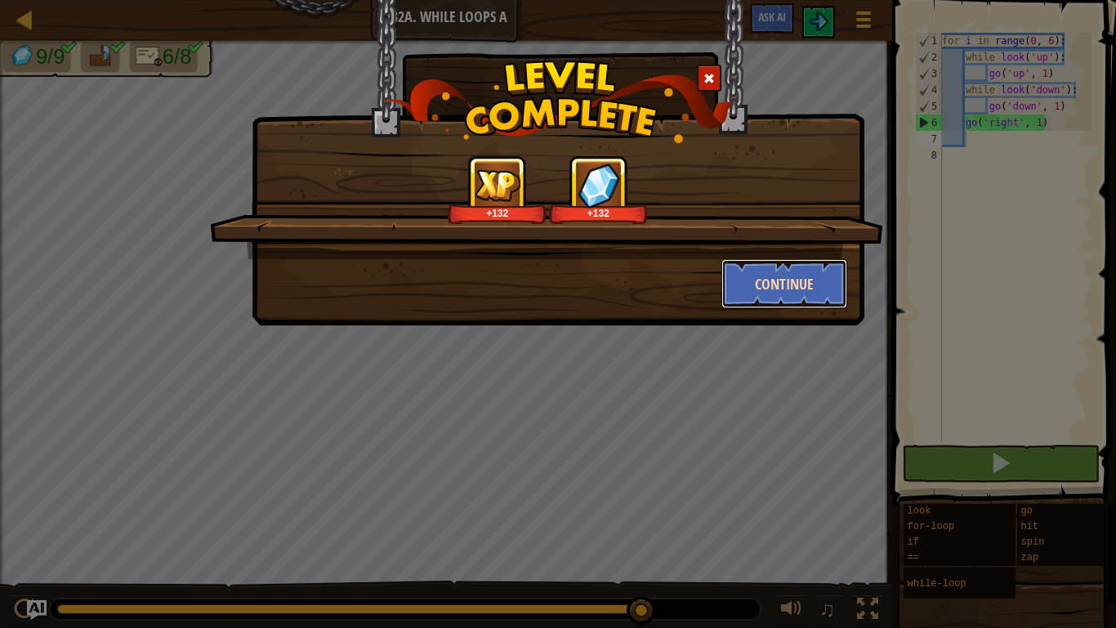
click at [811, 275] on button "Continue" at bounding box center [785, 283] width 127 height 49
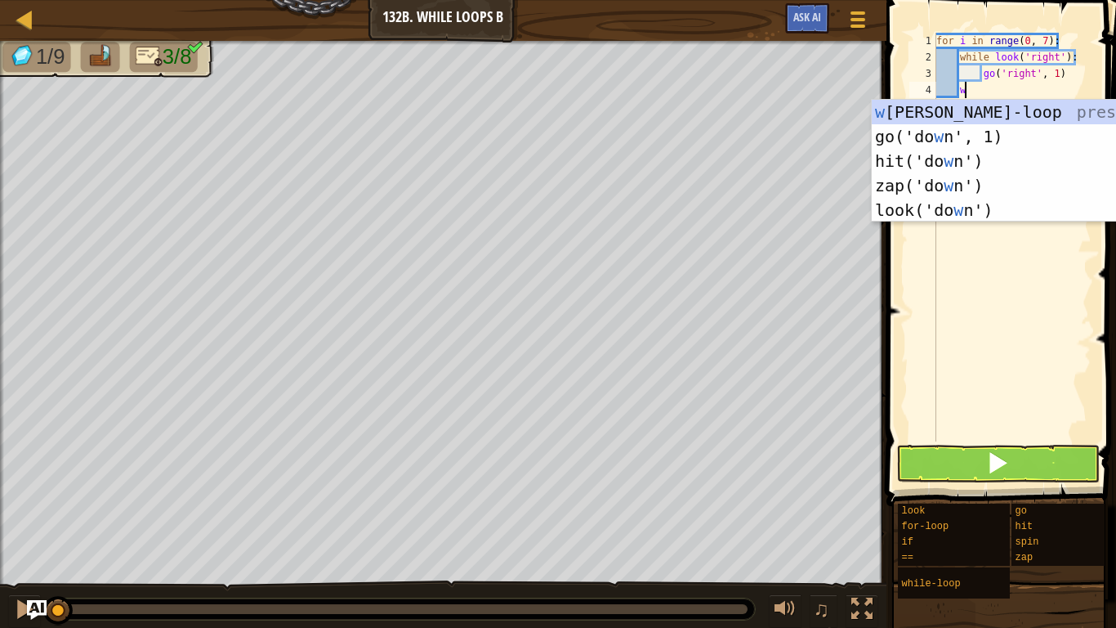
scroll to position [7, 3]
type textarea "while look('left'):"
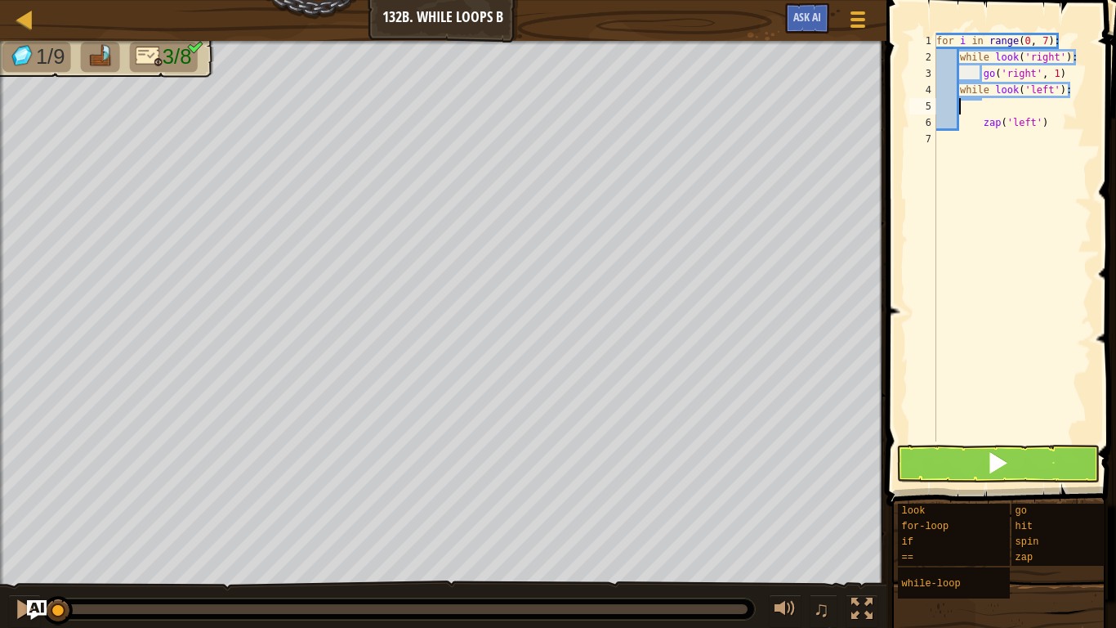
scroll to position [7, 0]
click at [1048, 110] on div "for i in range ( 0 , 7 ) : while look ( 'right' ) : go ( 'right' , 1 ) while lo…" at bounding box center [1012, 253] width 159 height 441
type textarea "z"
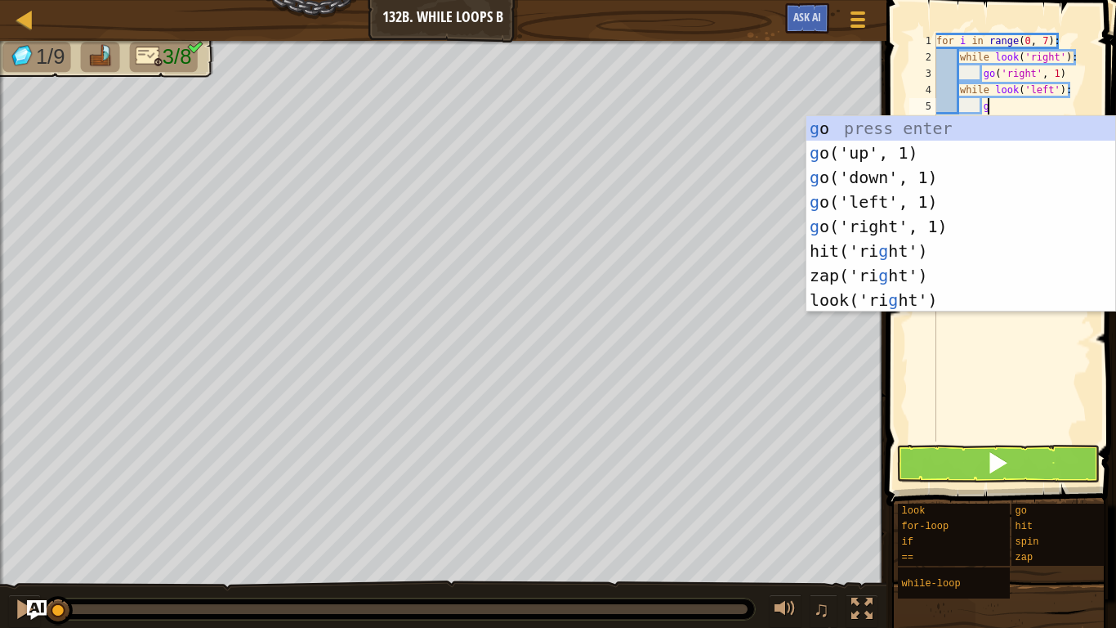
type textarea "gl"
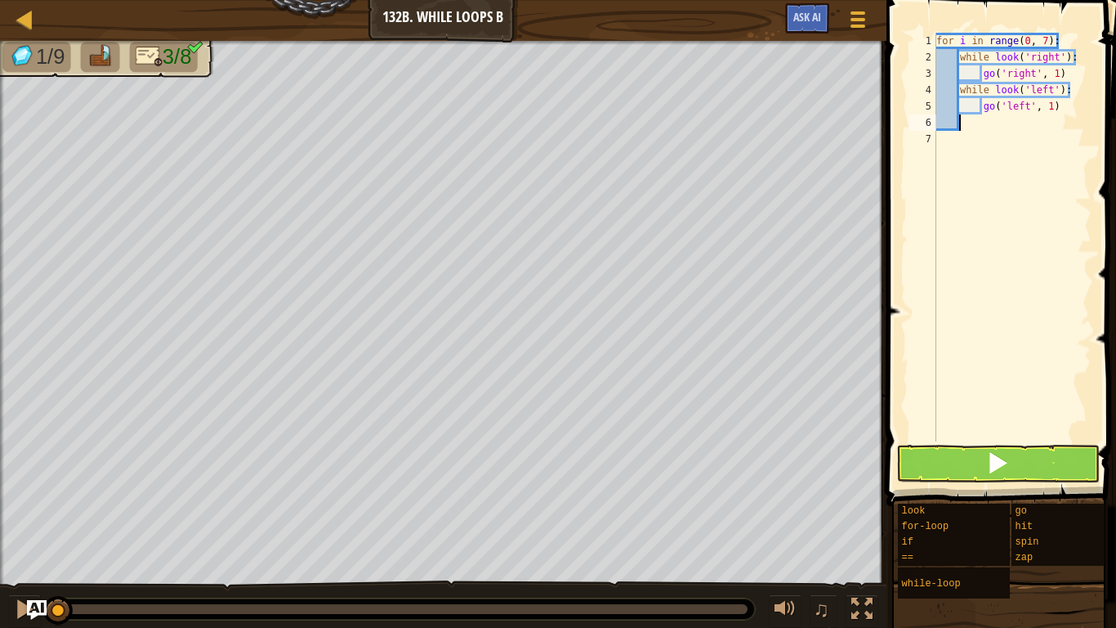
scroll to position [7, 2]
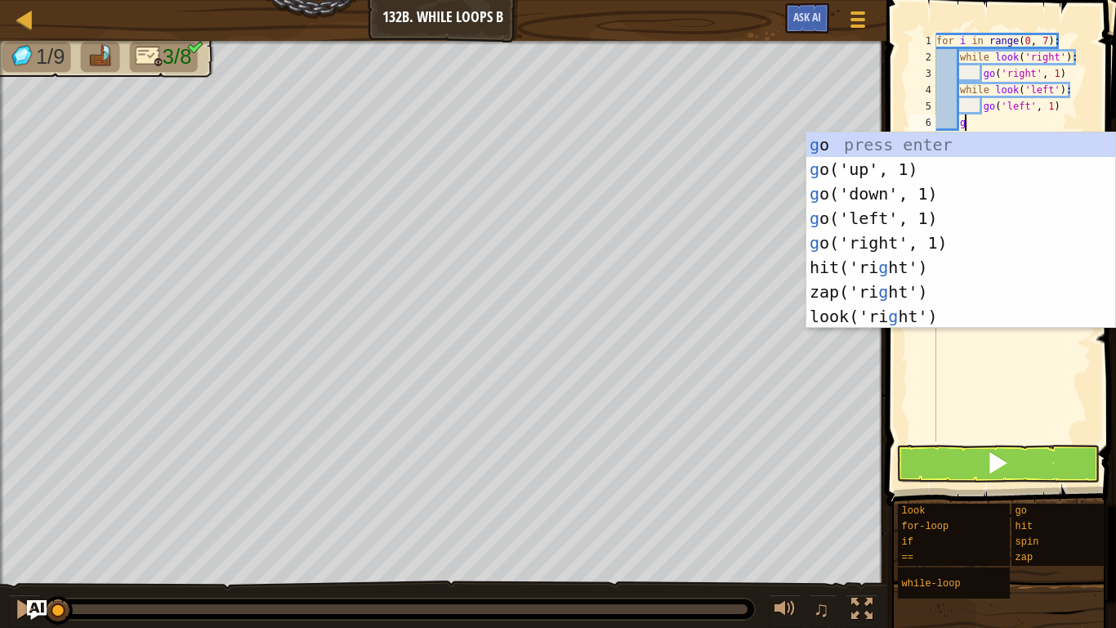
type textarea "gu"
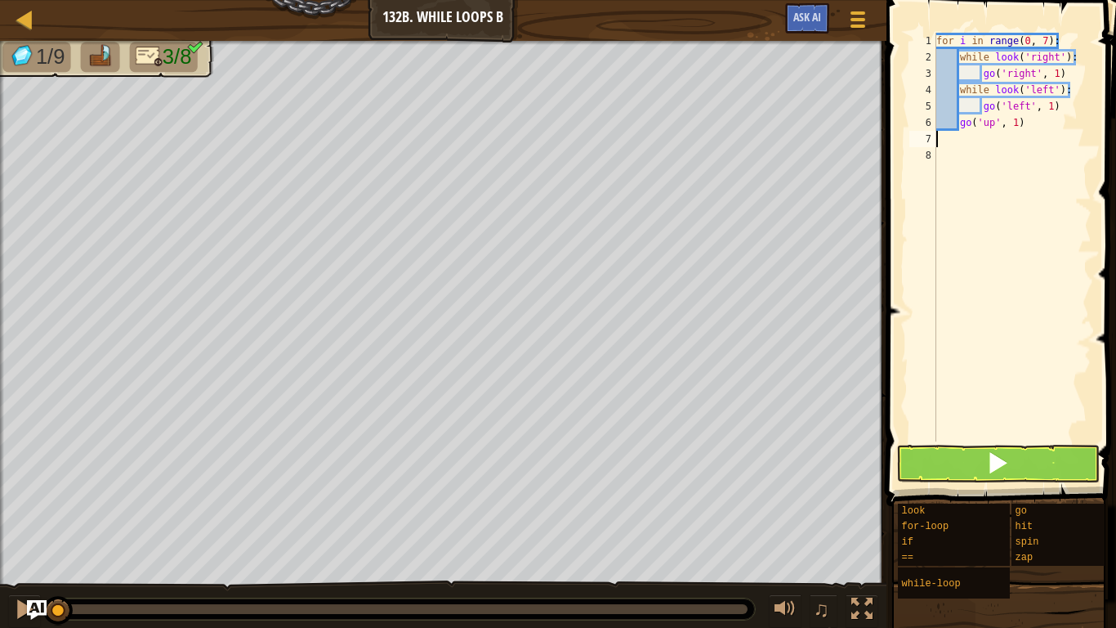
scroll to position [7, 0]
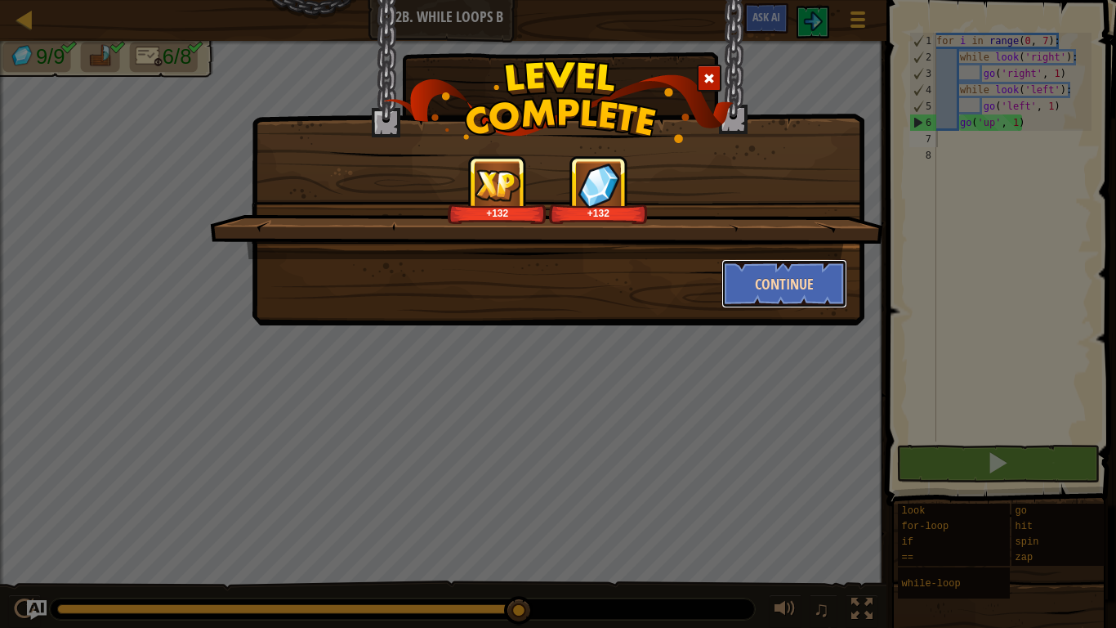
click at [776, 284] on button "Continue" at bounding box center [785, 283] width 127 height 49
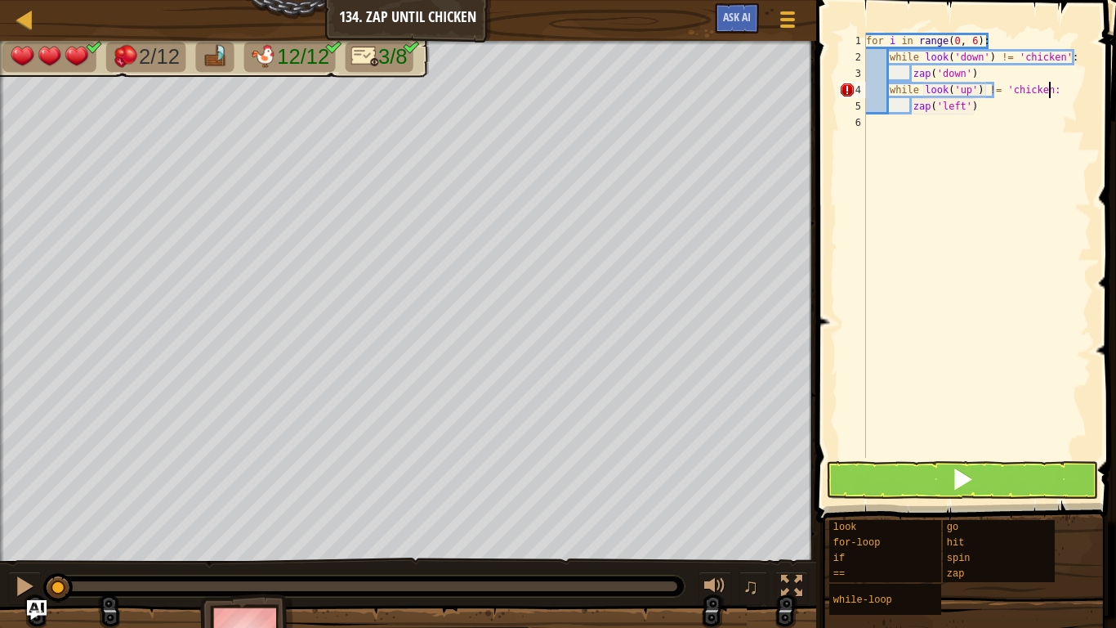
scroll to position [7, 27]
click at [978, 110] on div "for i in range ( 0 , 6 ) : while look ( 'down' ) != 'chicken' : zap ( 'down' ) …" at bounding box center [977, 262] width 229 height 458
type textarea "zapd"
type textarea "zap('down')"
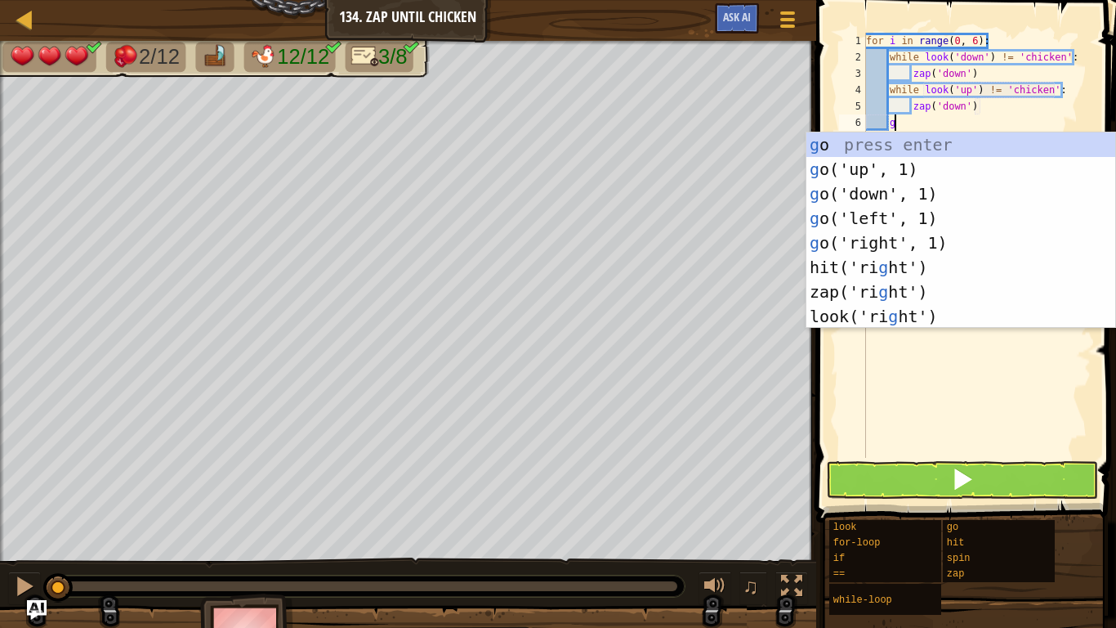
type textarea "gr"
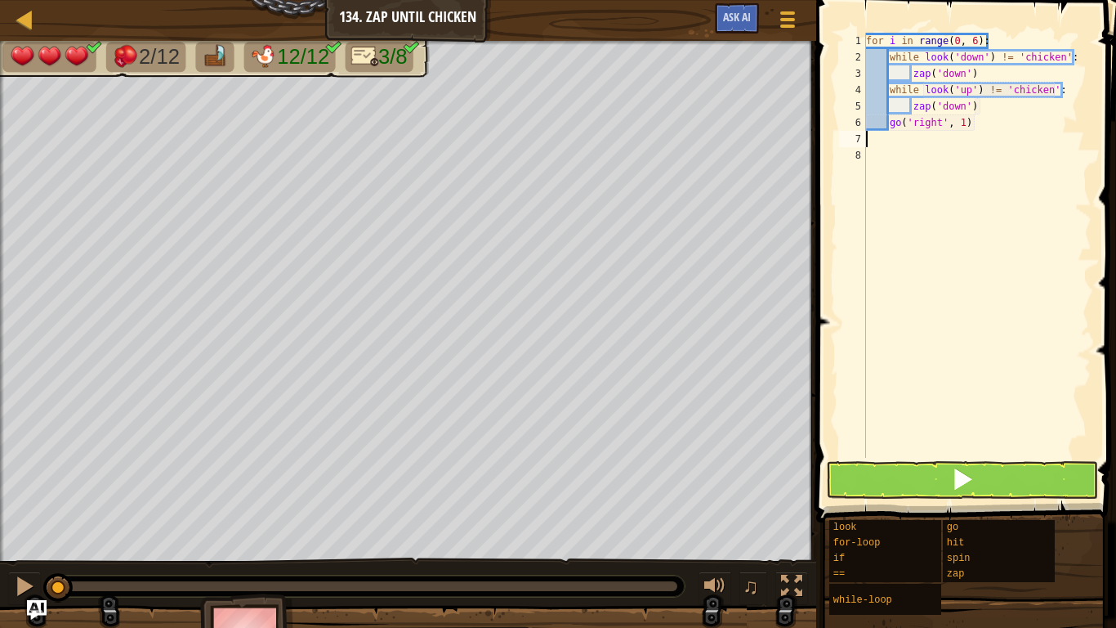
click at [976, 106] on div "for i in range ( 0 , 6 ) : while look ( 'down' ) != 'chicken' : zap ( 'down' ) …" at bounding box center [977, 262] width 229 height 458
type textarea "zapu"
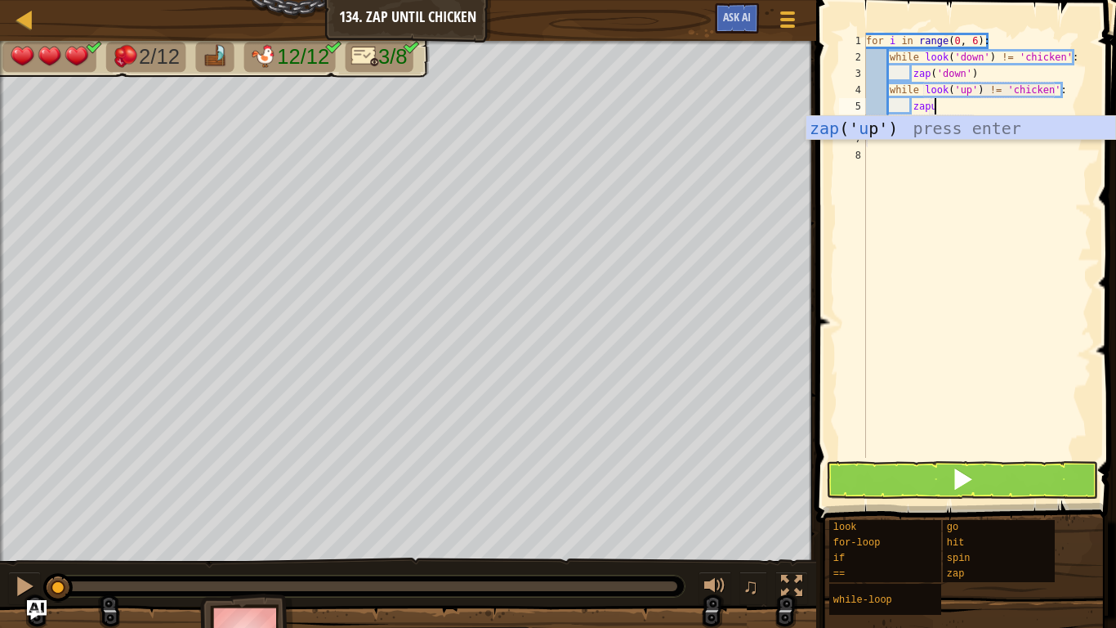
scroll to position [7, 6]
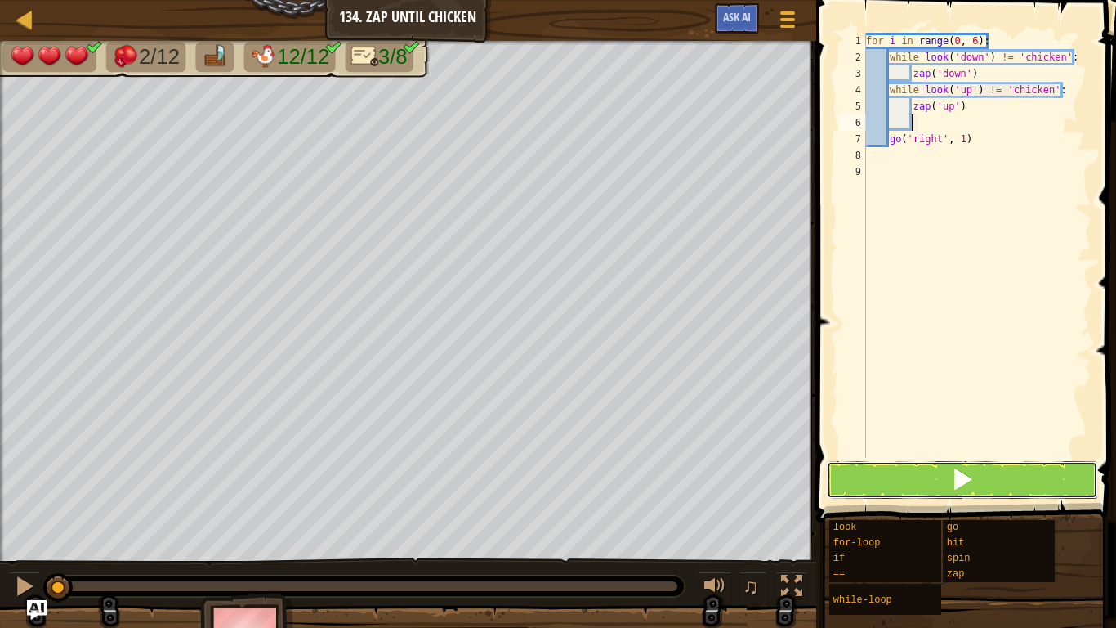
click at [967, 476] on span at bounding box center [962, 478] width 23 height 23
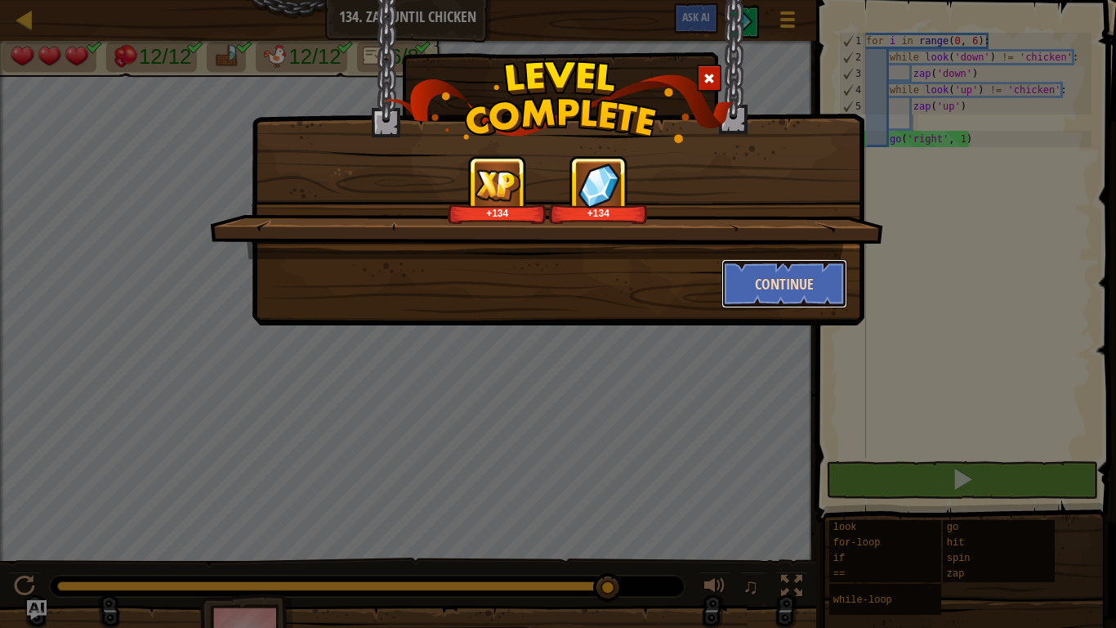
click at [786, 296] on button "Continue" at bounding box center [785, 283] width 127 height 49
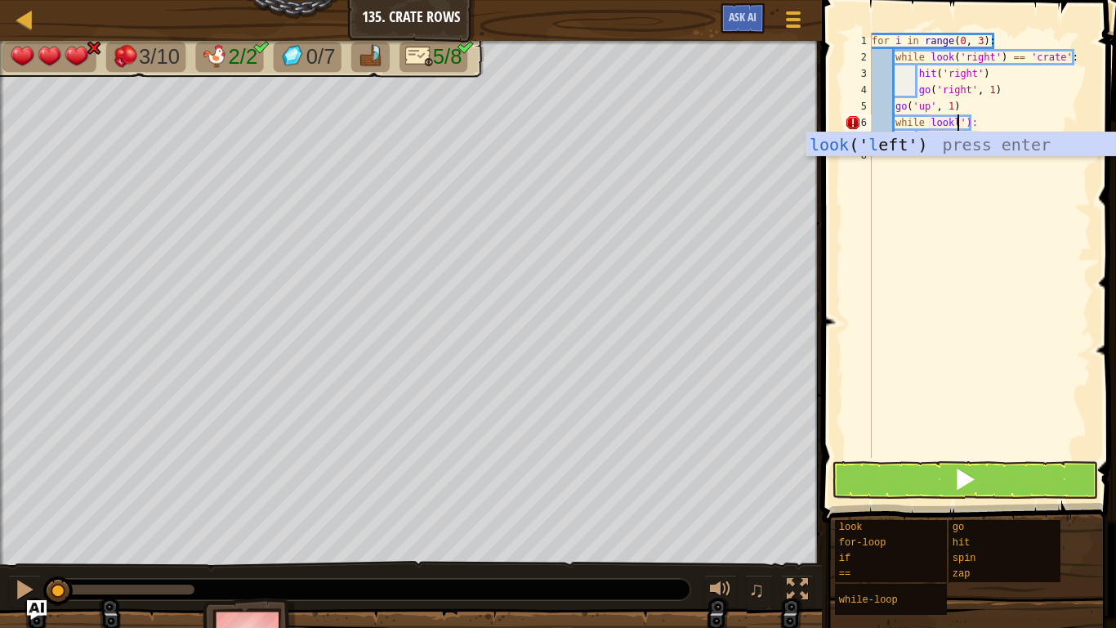
scroll to position [7, 12]
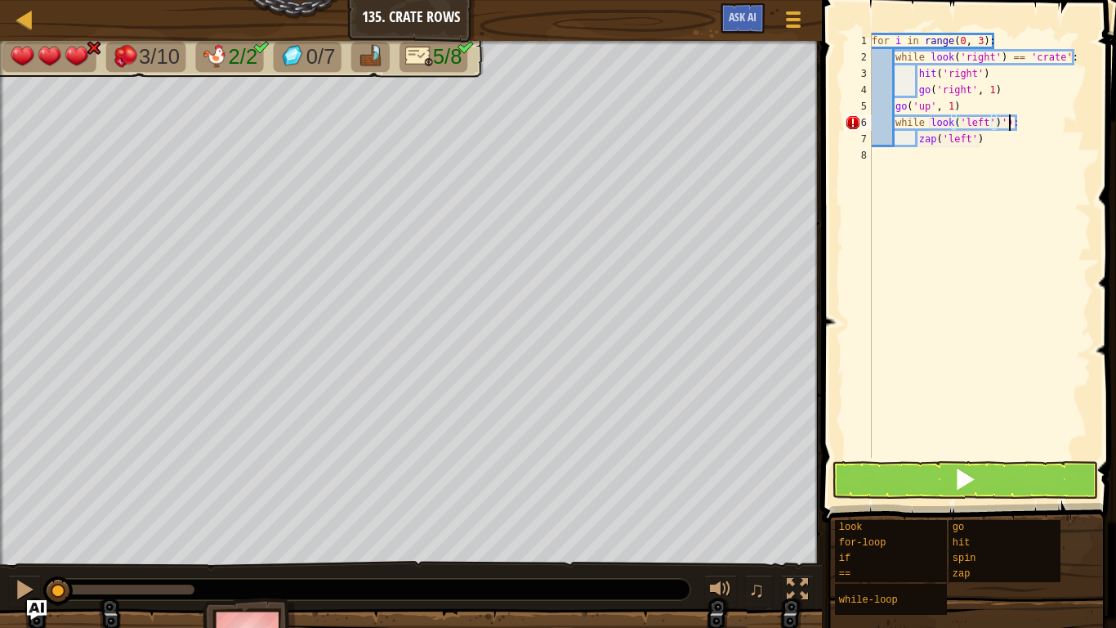
click at [1008, 129] on div "for i in range ( 0 , 3 ) : while look ( 'right' ) == 'crate' : hit ( 'right' ) …" at bounding box center [980, 262] width 223 height 458
click at [1060, 120] on div "for i in range ( 0 , 3 ) : while look ( 'right' ) == 'crate' : hit ( 'right' ) …" at bounding box center [980, 262] width 223 height 458
click at [1041, 145] on div "for i in range ( 0 , 3 ) : while look ( 'right' ) == 'crate' : hit ( 'right' ) …" at bounding box center [980, 262] width 223 height 458
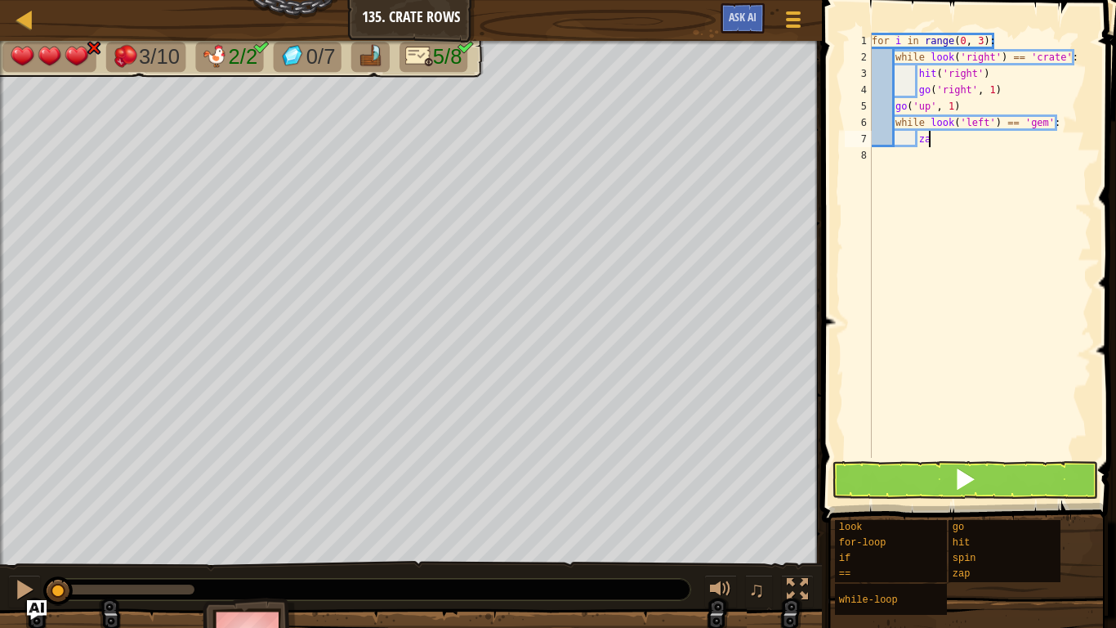
type textarea "z"
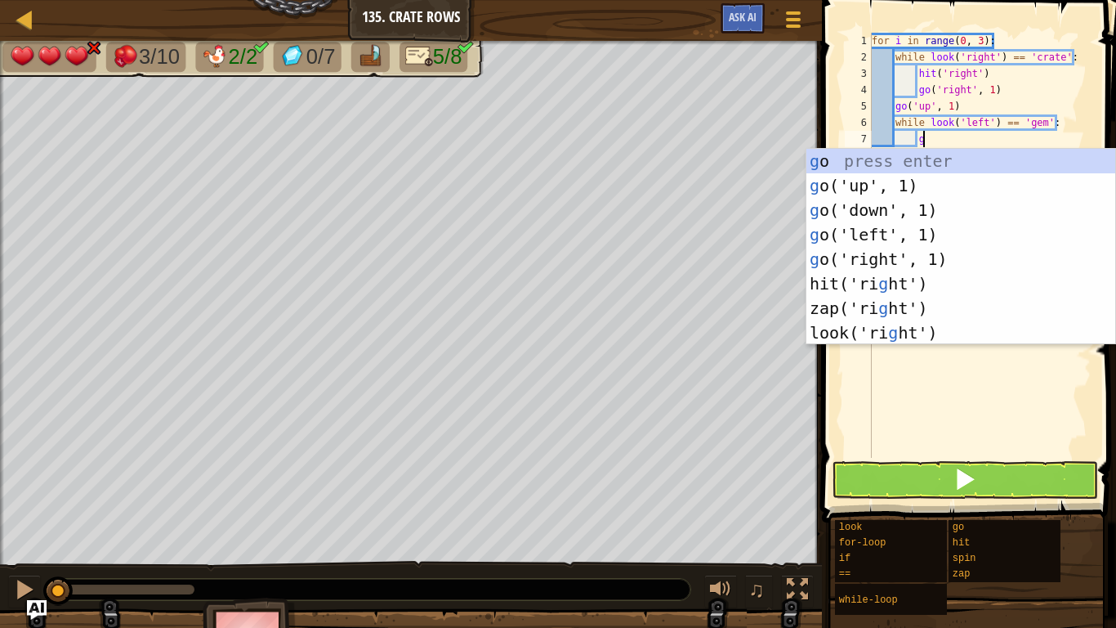
type textarea "gl"
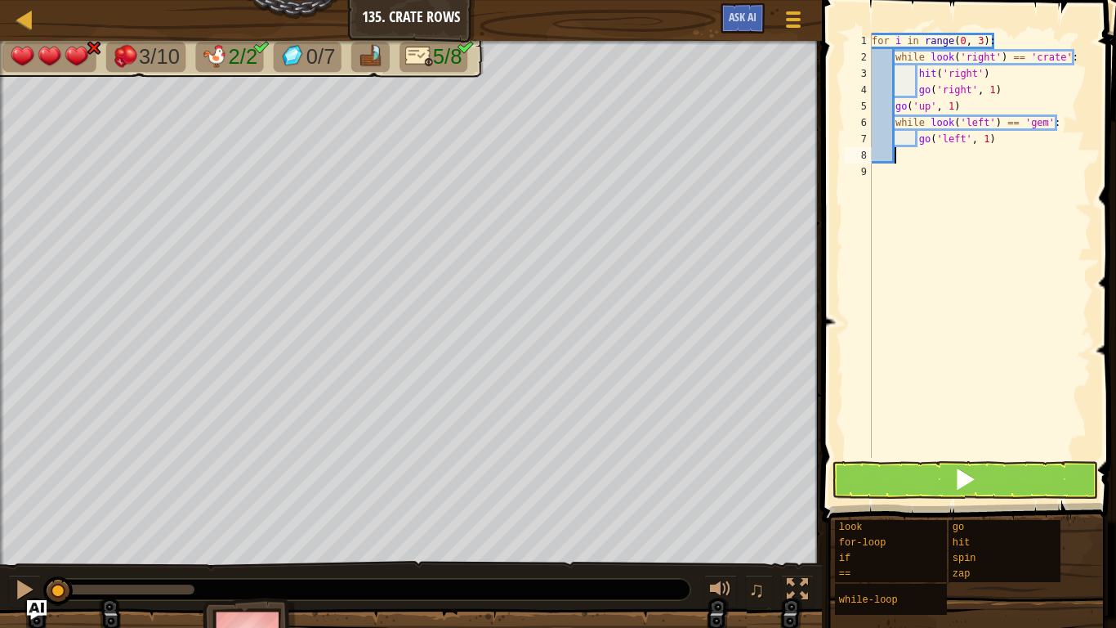
scroll to position [7, 0]
type textarea "go('left', 1)"
click at [965, 487] on span at bounding box center [965, 478] width 23 height 23
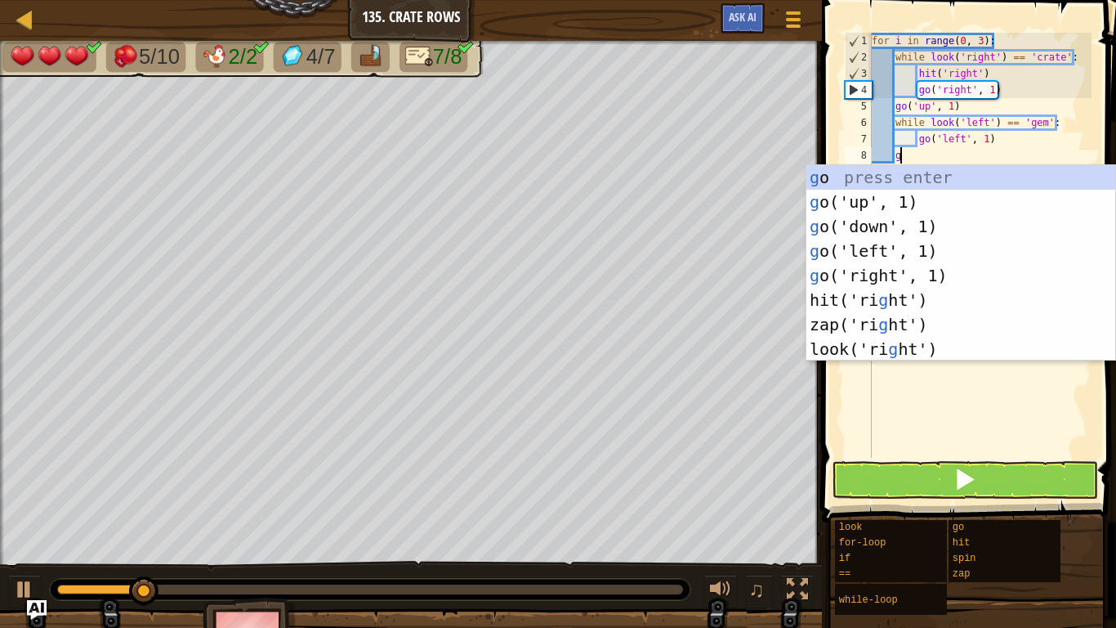
type textarea "gu"
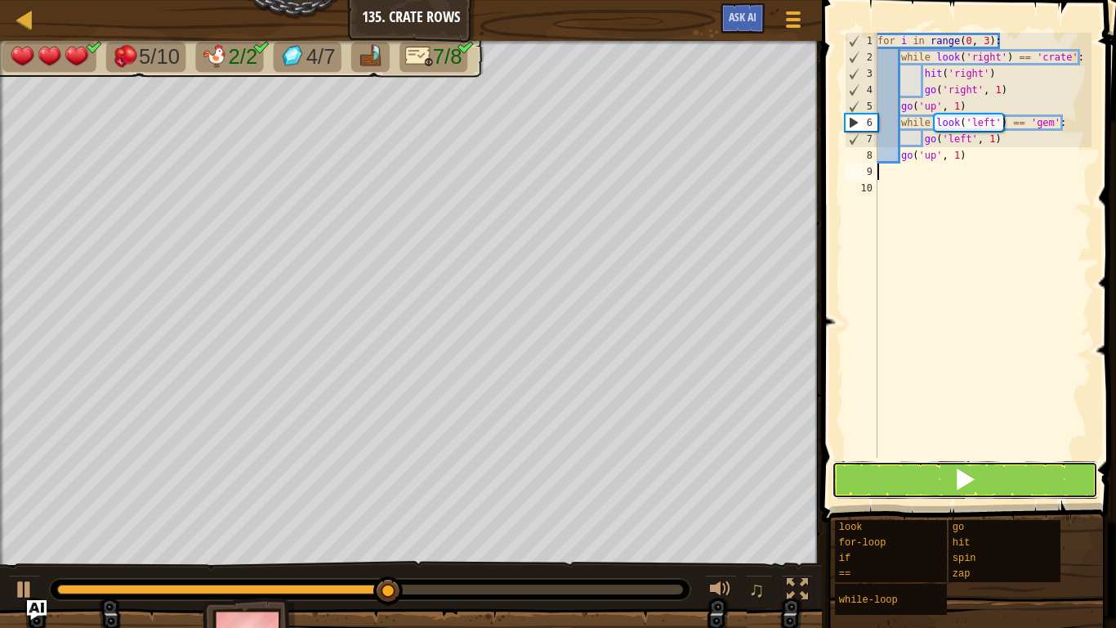
click at [958, 475] on span at bounding box center [965, 478] width 23 height 23
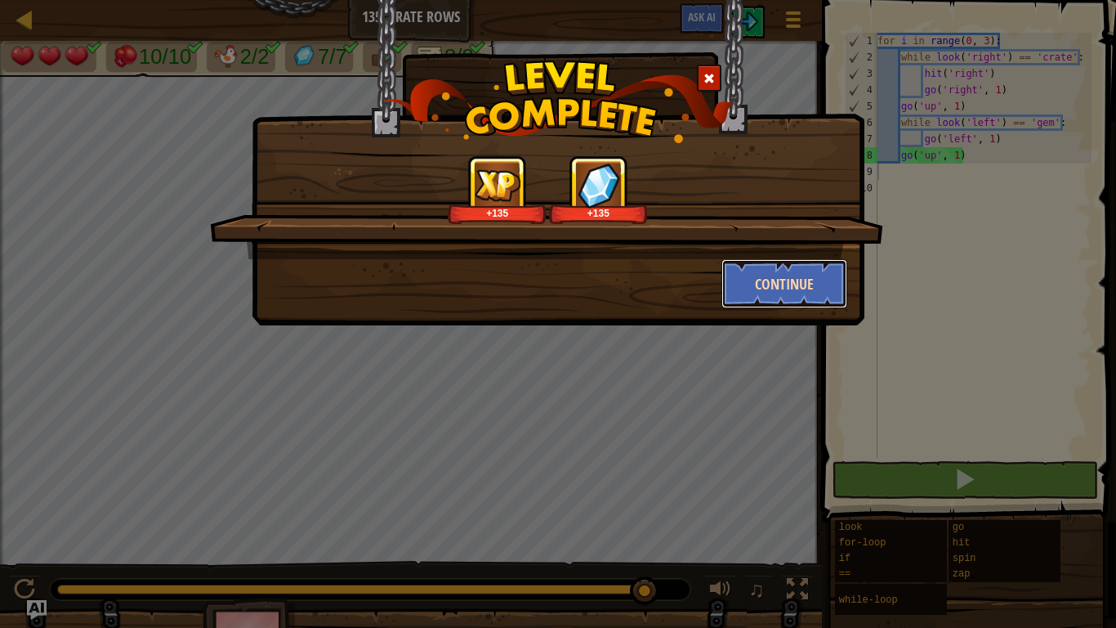
click at [749, 268] on button "Continue" at bounding box center [785, 283] width 127 height 49
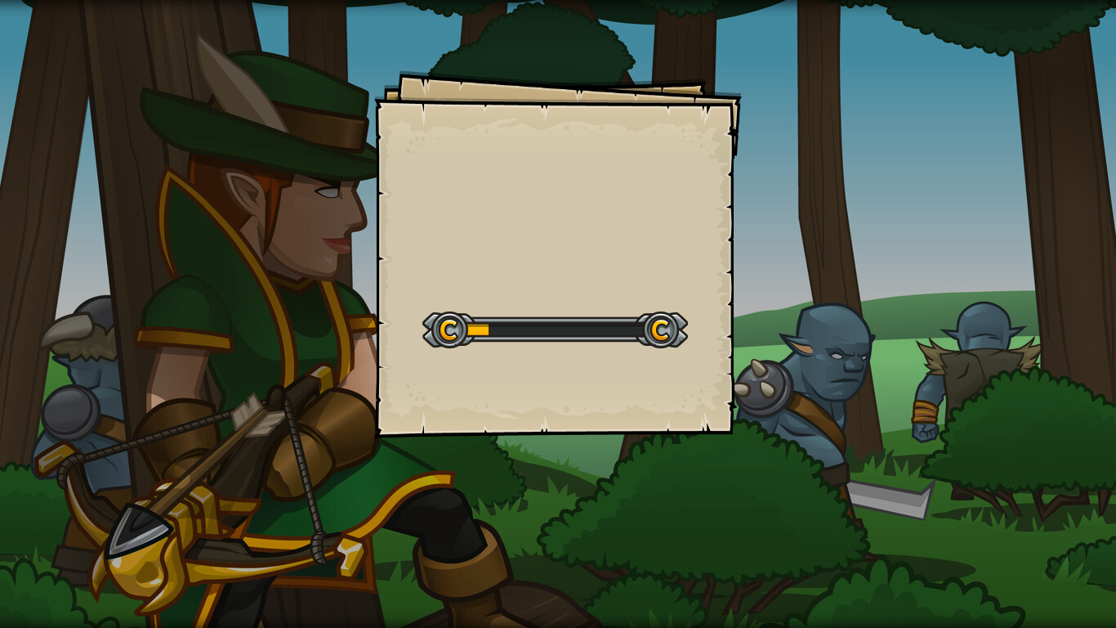
click at [749, 268] on div "Goals Start Level Error loading from server. Try refreshing the page. You'll ne…" at bounding box center [558, 314] width 1116 height 628
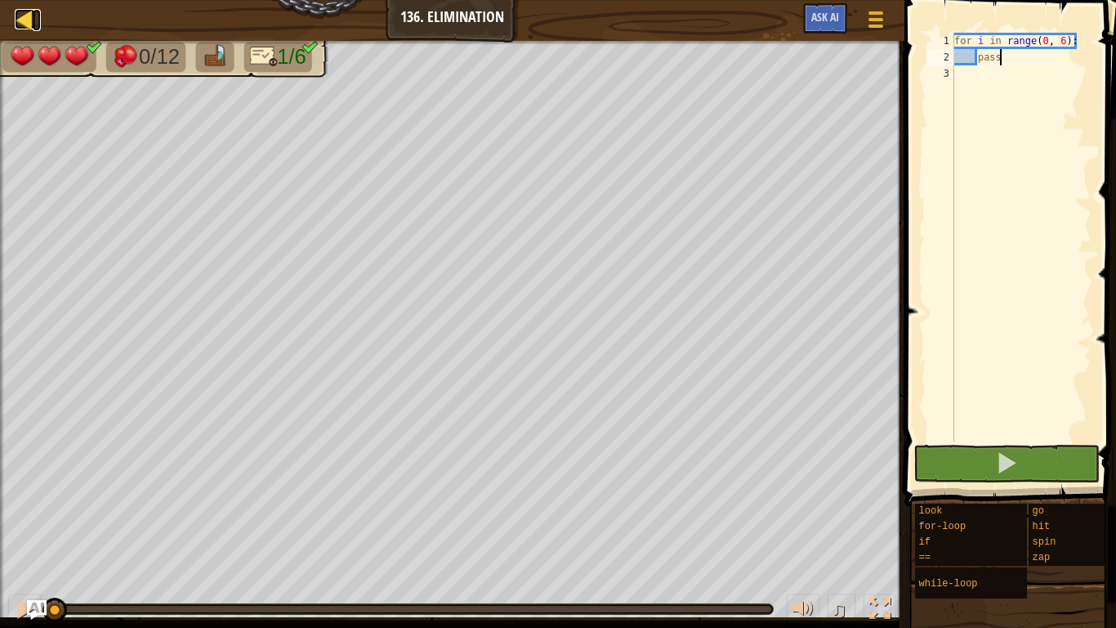
click at [22, 28] on div at bounding box center [25, 19] width 20 height 20
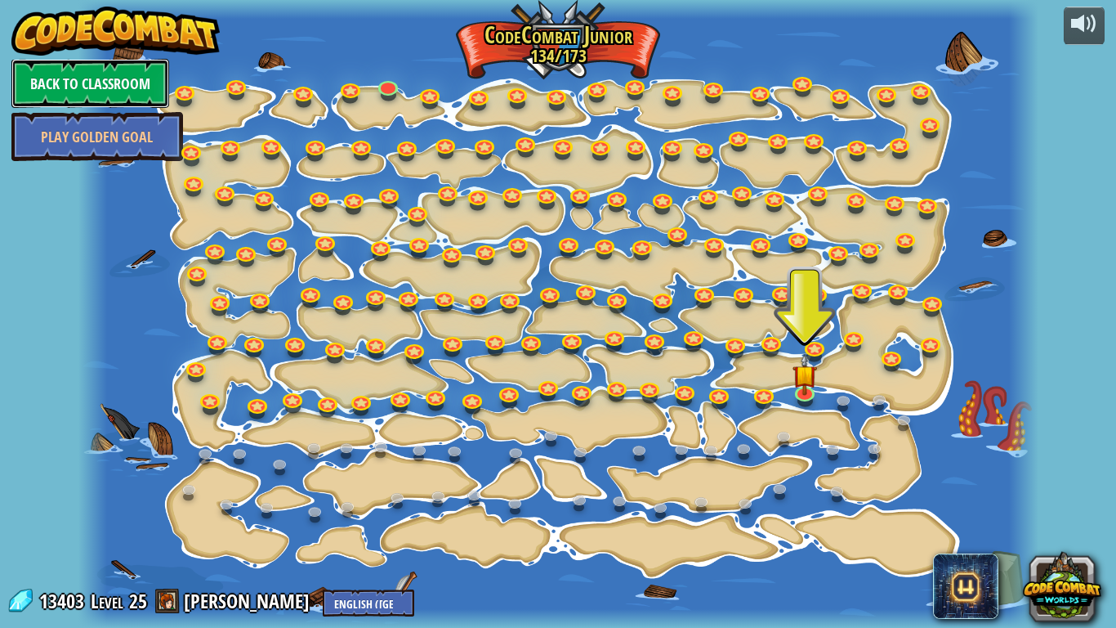
click at [93, 72] on link "Back to Classroom" at bounding box center [90, 83] width 158 height 49
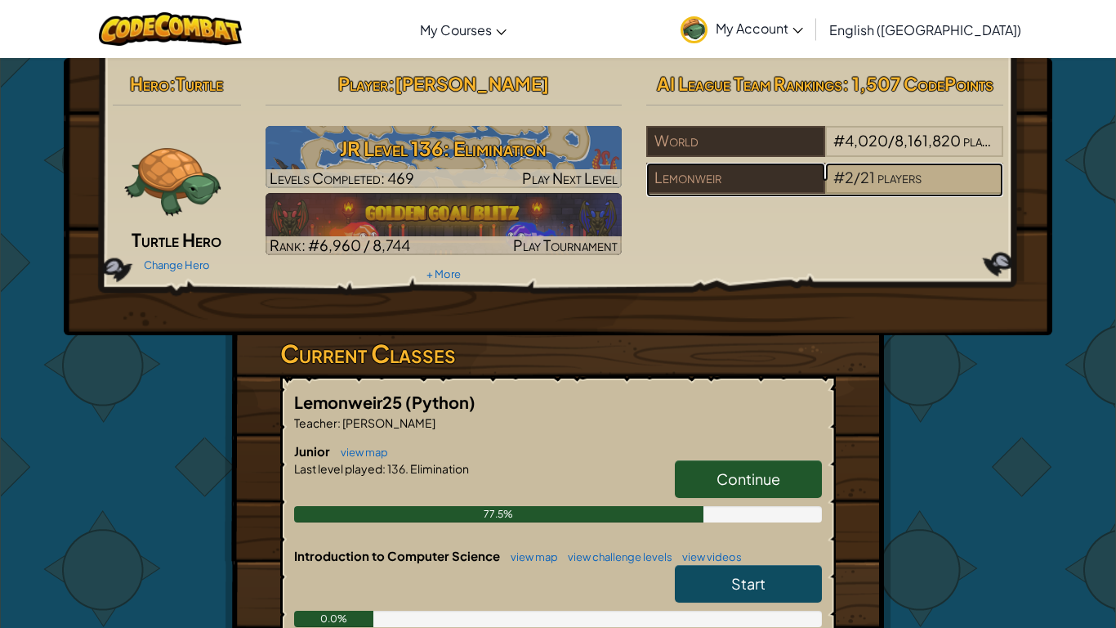
click at [854, 181] on span "/" at bounding box center [857, 177] width 7 height 19
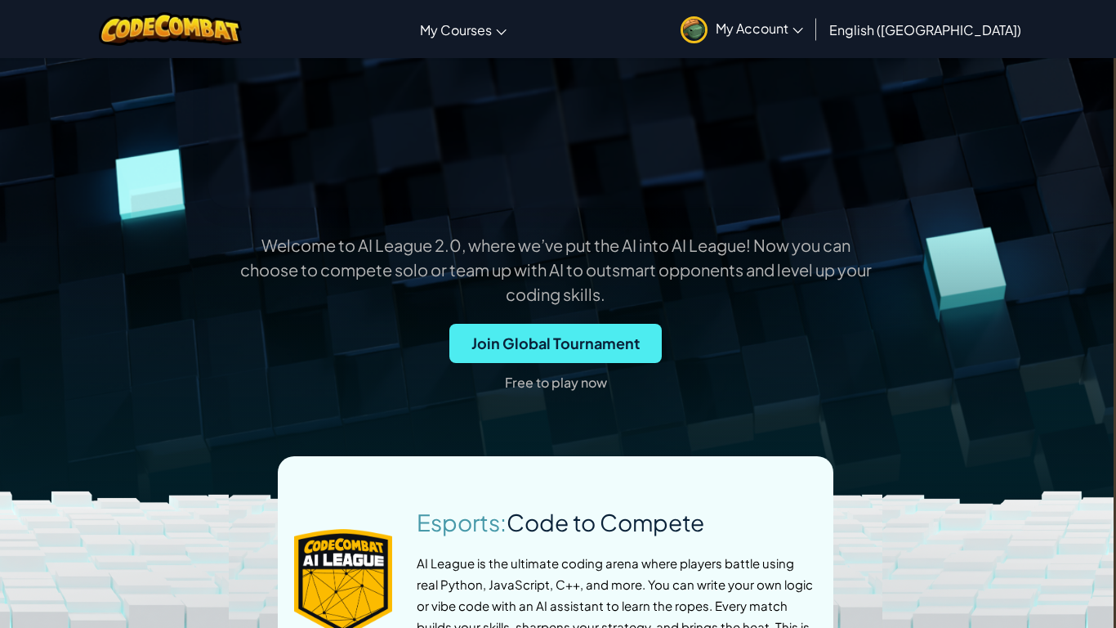
scroll to position [359, 2]
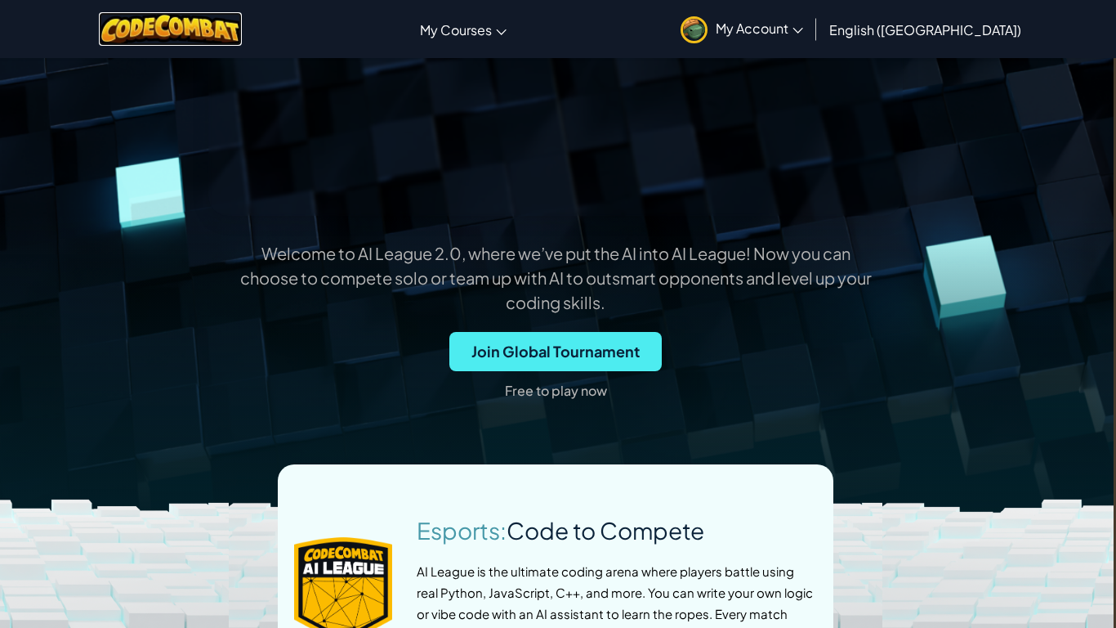
click at [149, 33] on img at bounding box center [170, 29] width 143 height 34
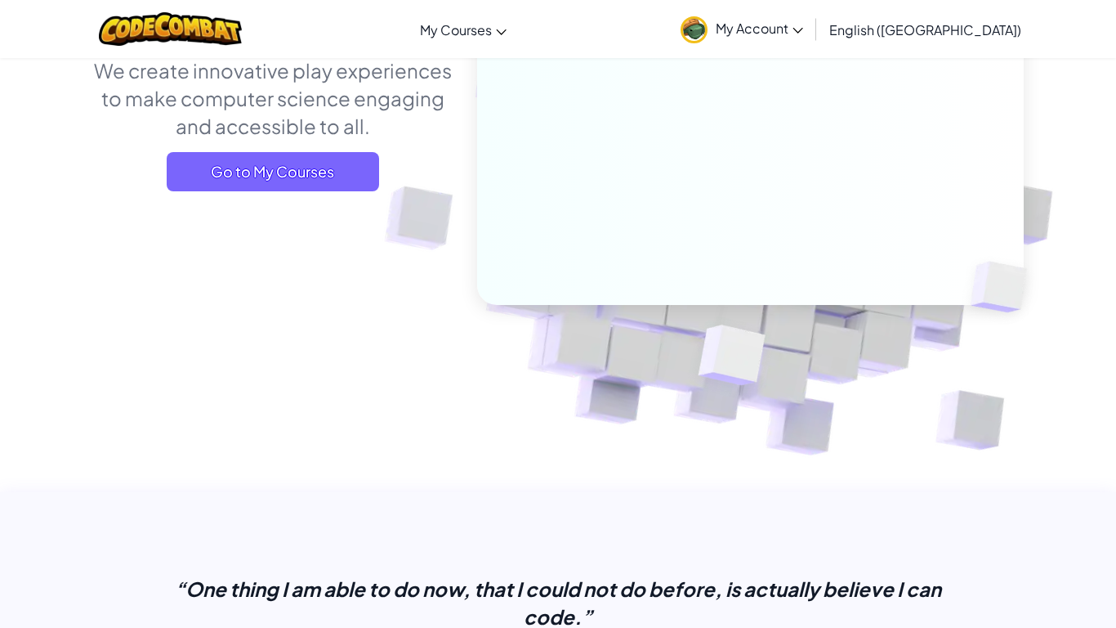
scroll to position [48, 0]
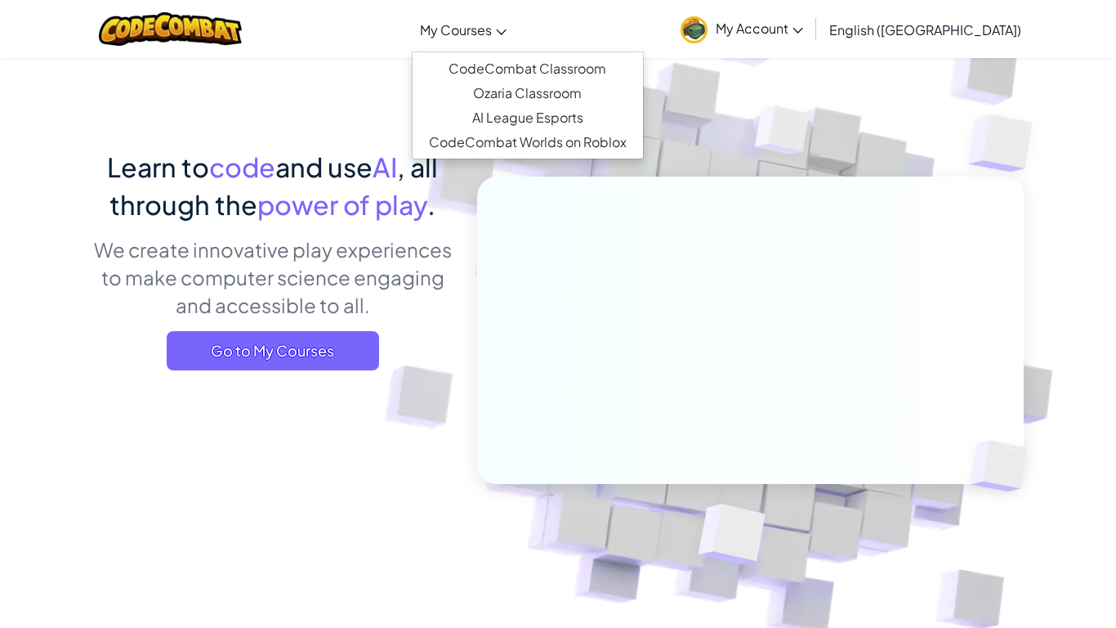
click at [492, 33] on span "My Courses" at bounding box center [456, 29] width 72 height 17
click at [521, 74] on link "CodeCombat Classroom" at bounding box center [528, 68] width 230 height 25
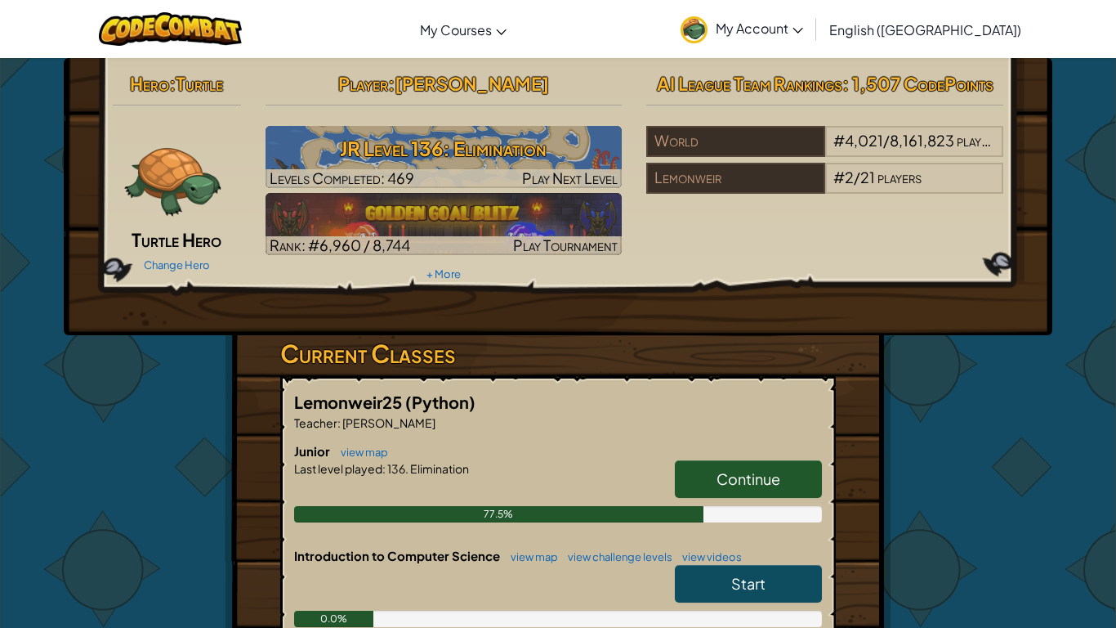
click at [802, 468] on link "Continue" at bounding box center [748, 479] width 147 height 38
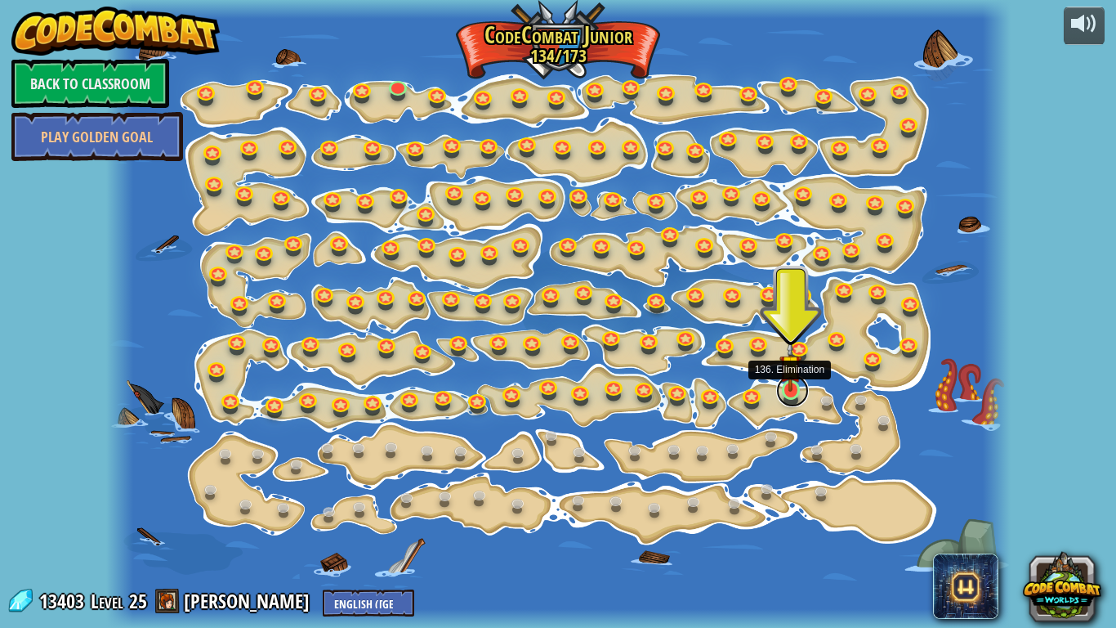
click at [789, 393] on link at bounding box center [792, 390] width 33 height 33
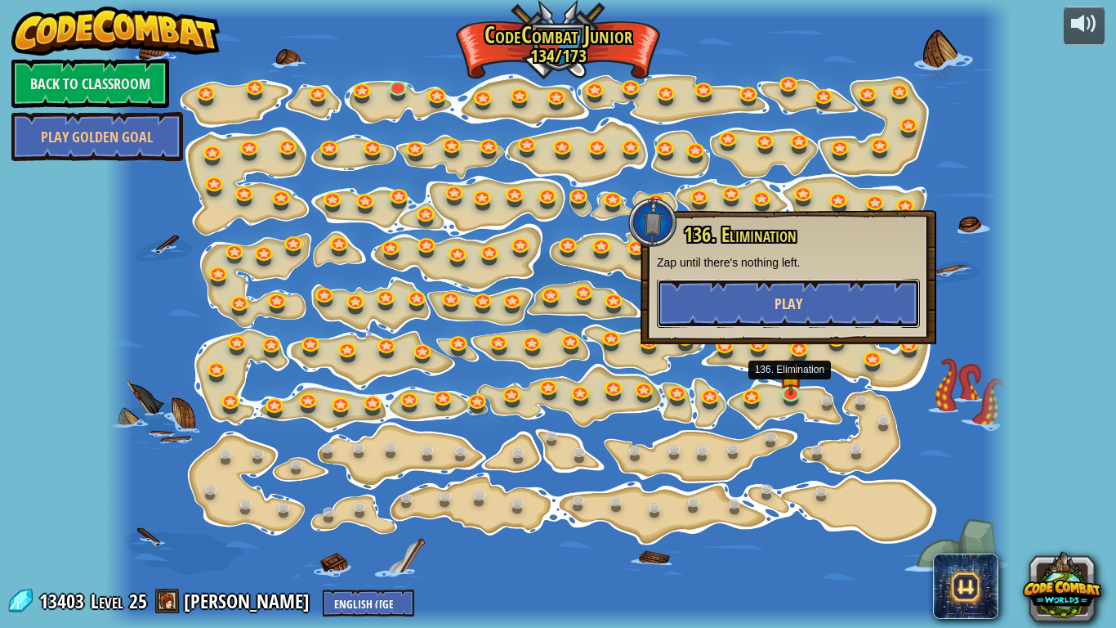
click at [781, 306] on span "Play" at bounding box center [789, 303] width 28 height 20
